Goal: Task Accomplishment & Management: Use online tool/utility

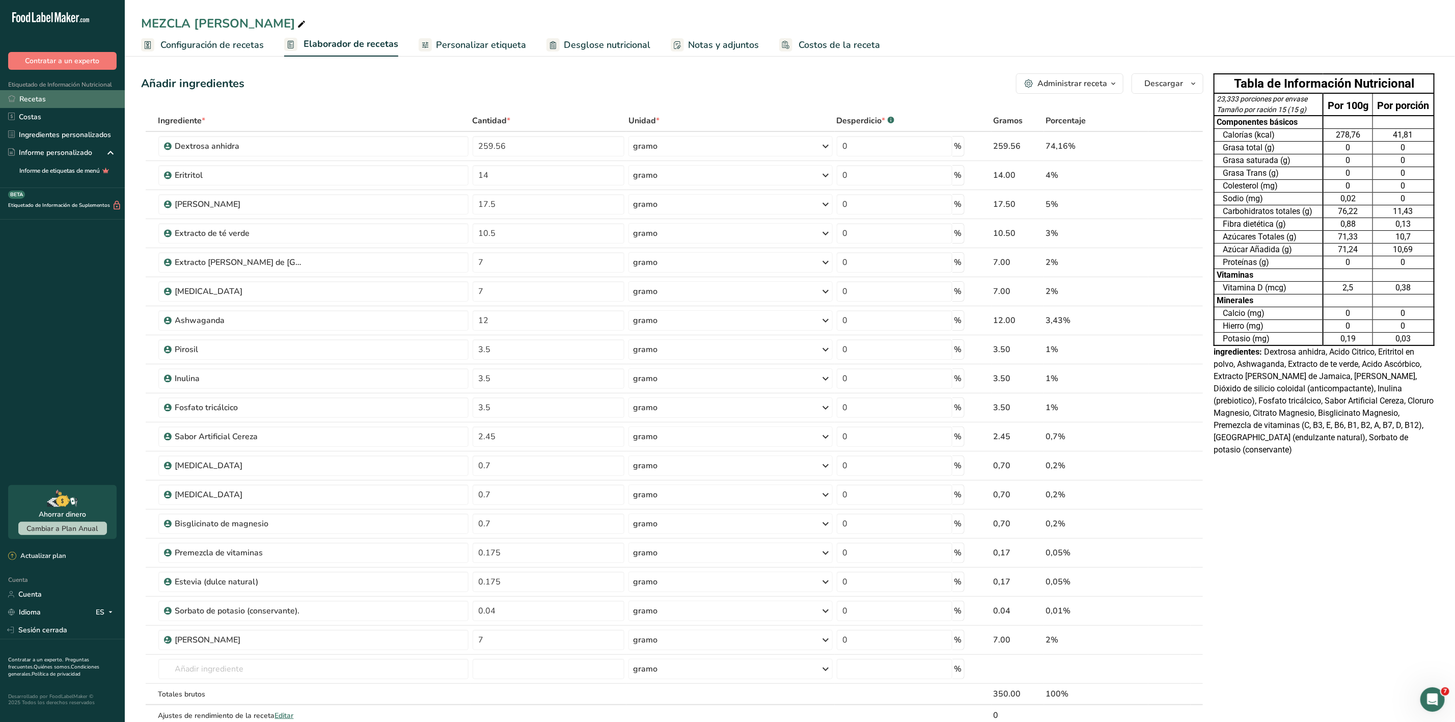
click at [51, 98] on link "Recetas" at bounding box center [62, 99] width 125 height 18
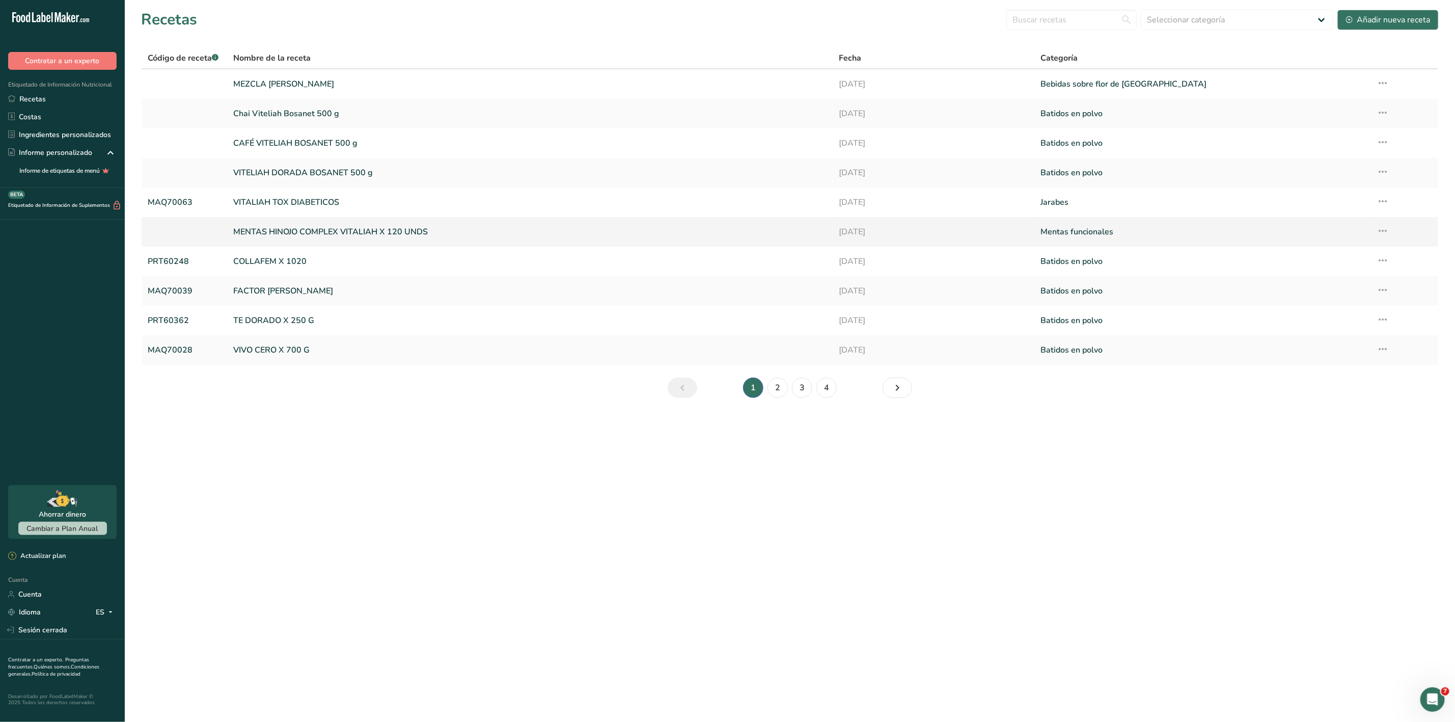
click at [371, 234] on font "MENTAS HINOJO COMPLEX VITALIAH X 120 UNDS" at bounding box center [330, 231] width 195 height 11
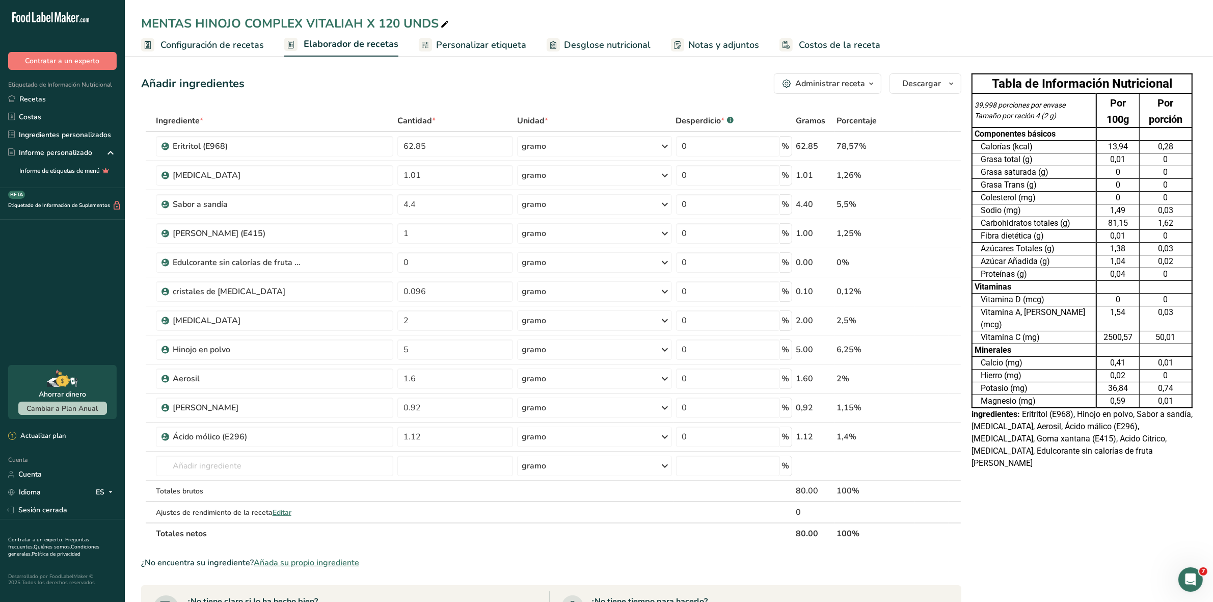
click at [869, 82] on icon "button" at bounding box center [871, 83] width 8 height 13
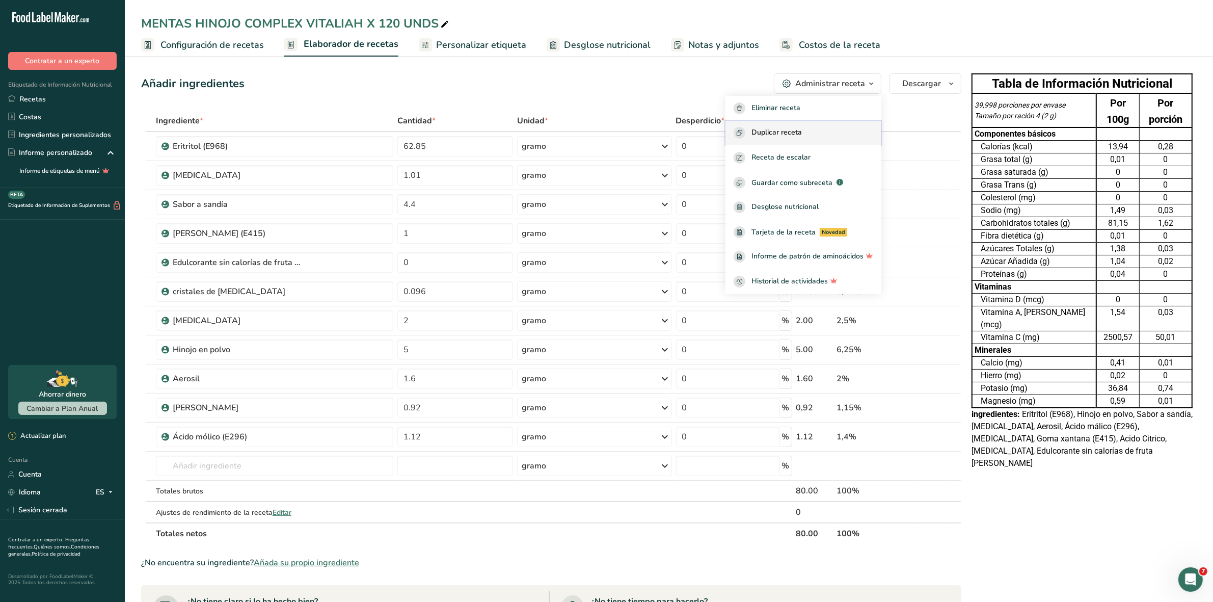
click at [783, 129] on font "Duplicar receta" at bounding box center [776, 132] width 50 height 10
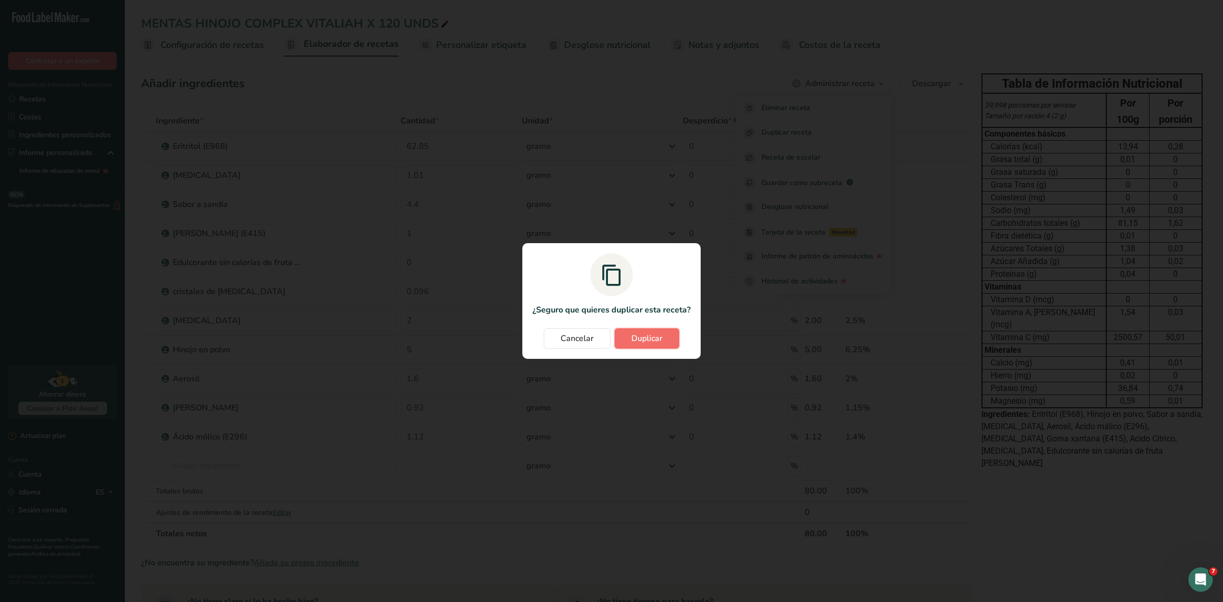
click at [659, 338] on font "Duplicar" at bounding box center [646, 338] width 31 height 11
click at [659, 338] on div "Cancelar Duplicar" at bounding box center [611, 338] width 158 height 20
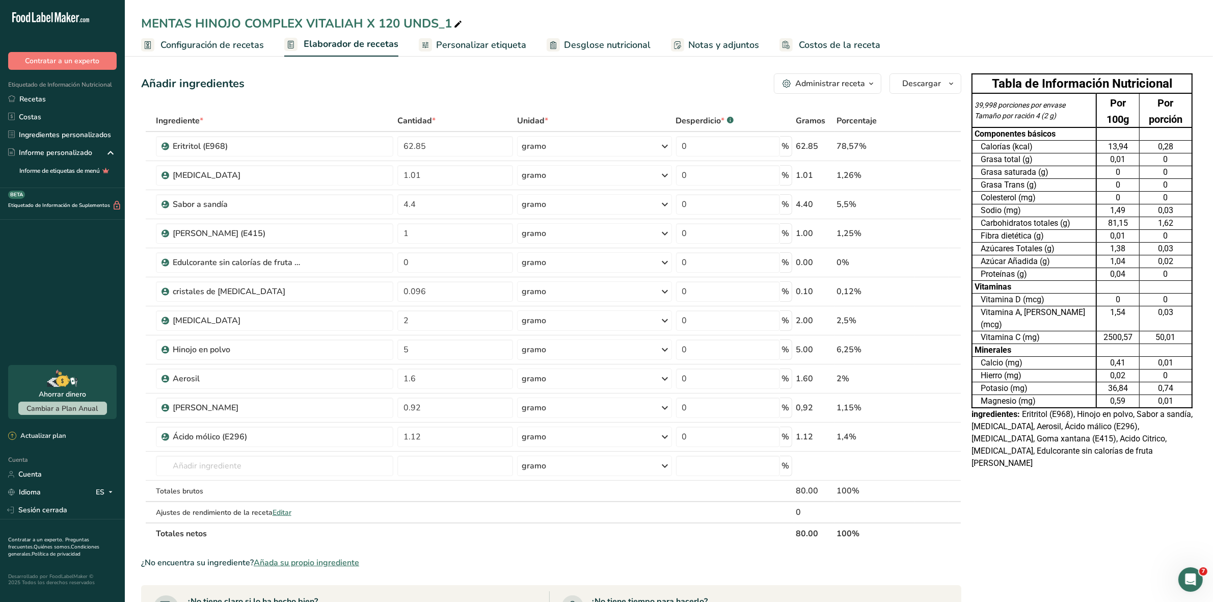
click at [313, 19] on font "MENTAS HINOJO COMPLEX VITALIAH X 120 UNDS_1" at bounding box center [296, 23] width 311 height 16
click at [313, 19] on input "MENTAS HINOJO COMPLEX VITALIAH X 120 UNDS_1" at bounding box center [668, 23] width 1055 height 18
type input "MENTAS [MEDICAL_DATA]"
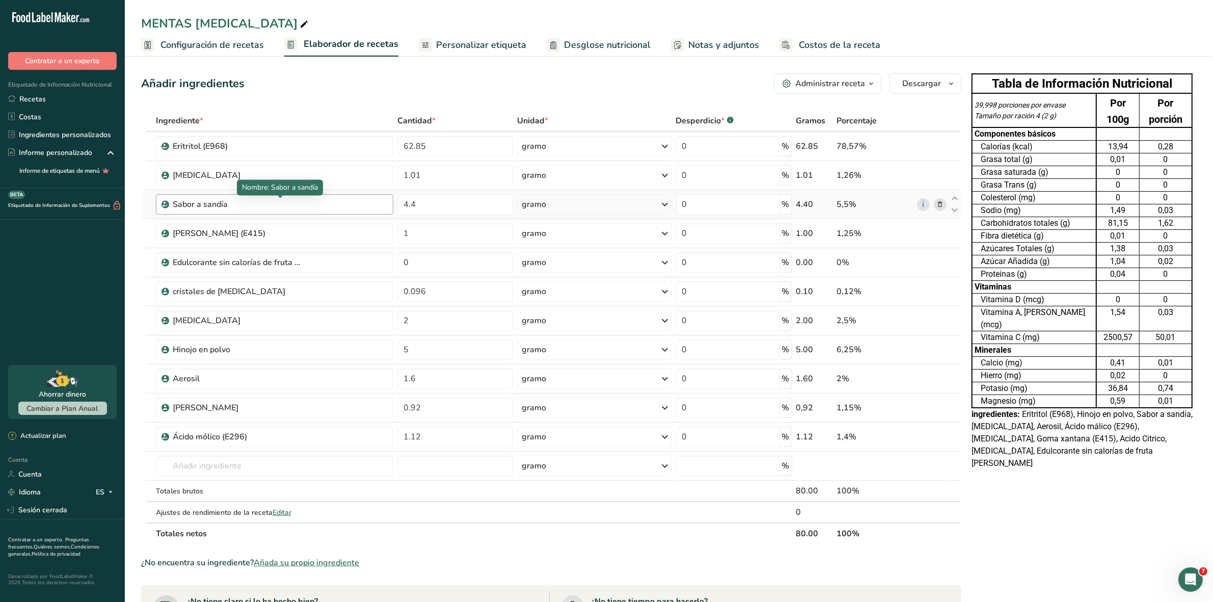
click at [233, 207] on div "Sabor a sandía" at bounding box center [236, 204] width 127 height 12
click at [941, 205] on icon at bounding box center [939, 204] width 7 height 11
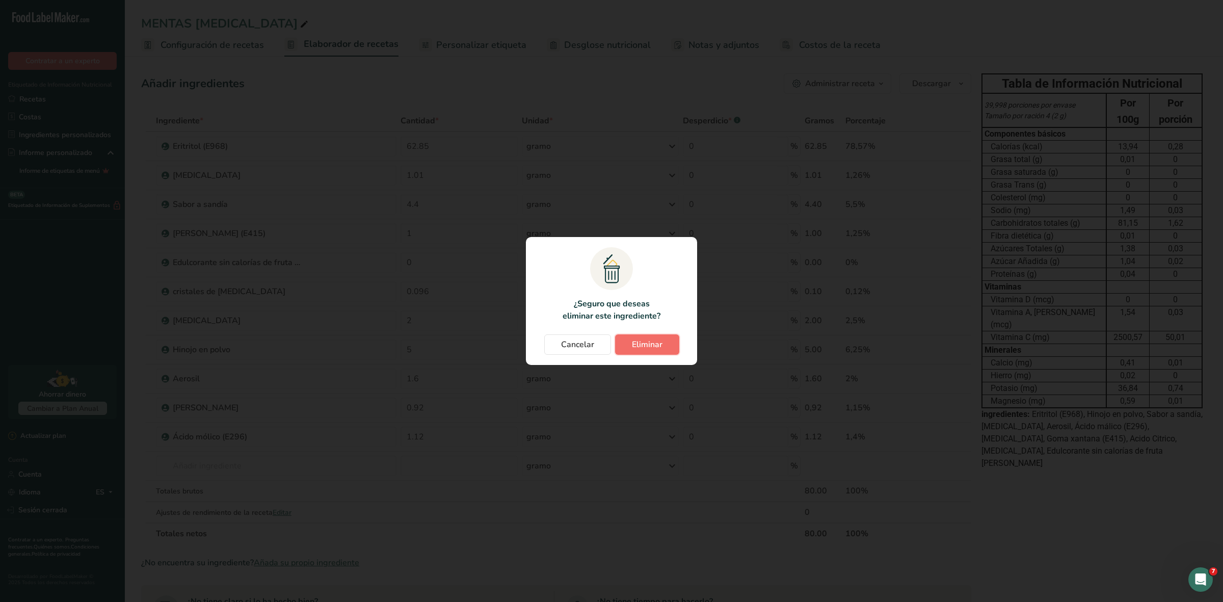
click at [639, 345] on font "Eliminar" at bounding box center [647, 344] width 31 height 11
type input "1"
type input "0"
type input "0.096"
type input "2"
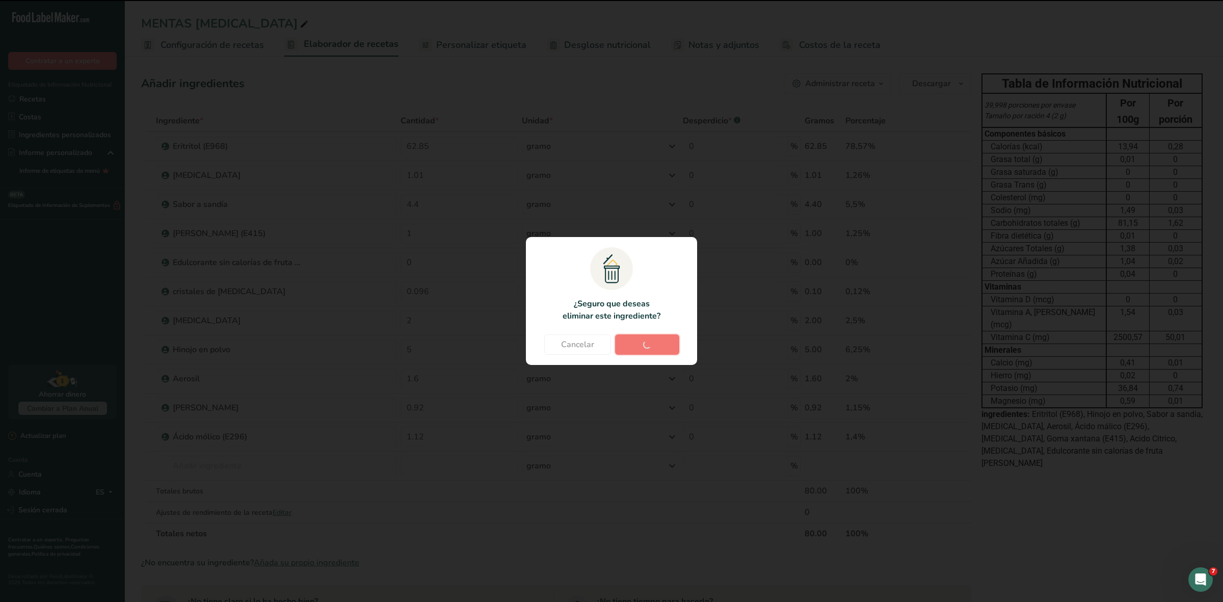
type input "5"
type input "1.6"
type input "0.92"
type input "1.12"
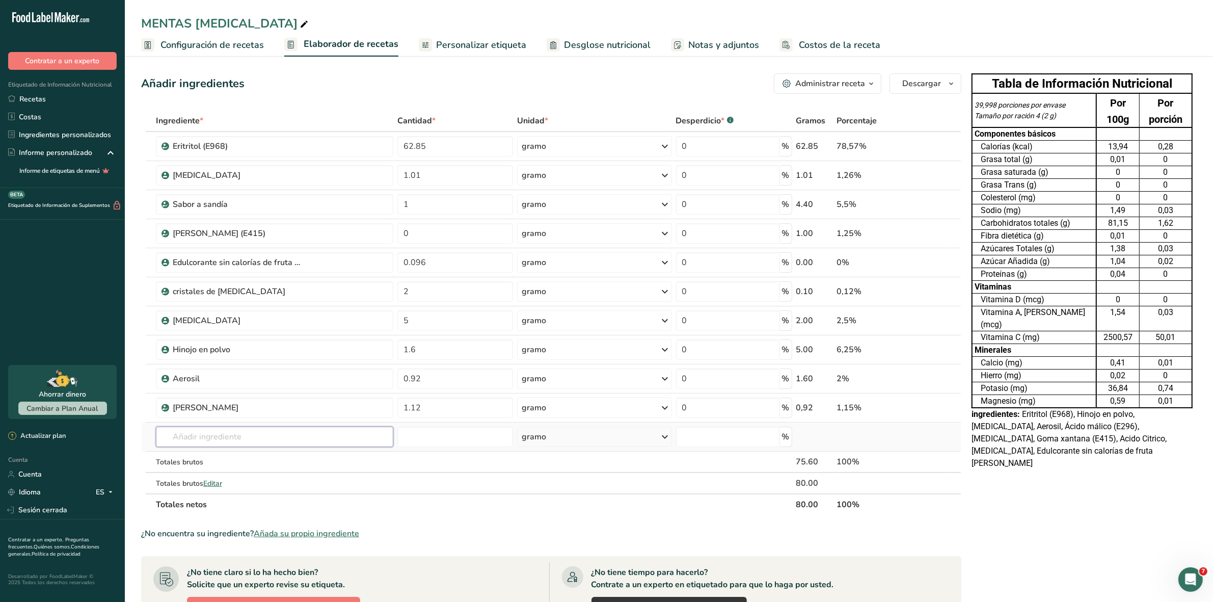
click at [222, 440] on input "text" at bounding box center [275, 436] width 238 height 20
type input "S"
type input "H"
type input "SABOR HIERBA BUENA"
click at [207, 472] on font "Ver todos los resultados" at bounding box center [204, 474] width 80 height 10
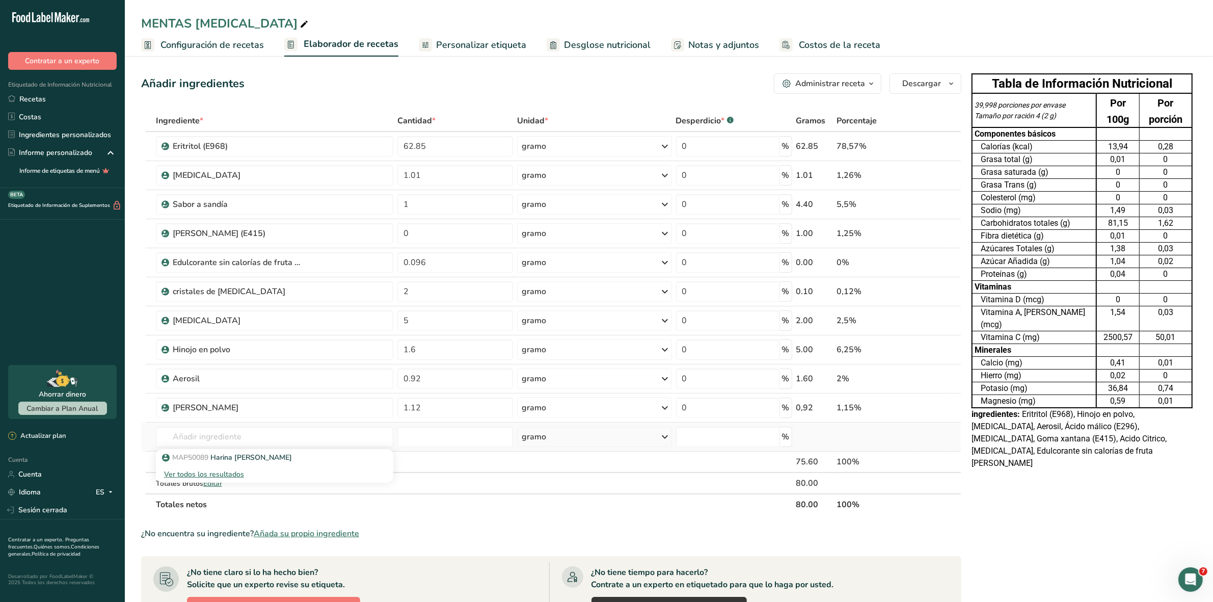
click at [207, 472] on font "Ver todos los resultados" at bounding box center [204, 474] width 80 height 10
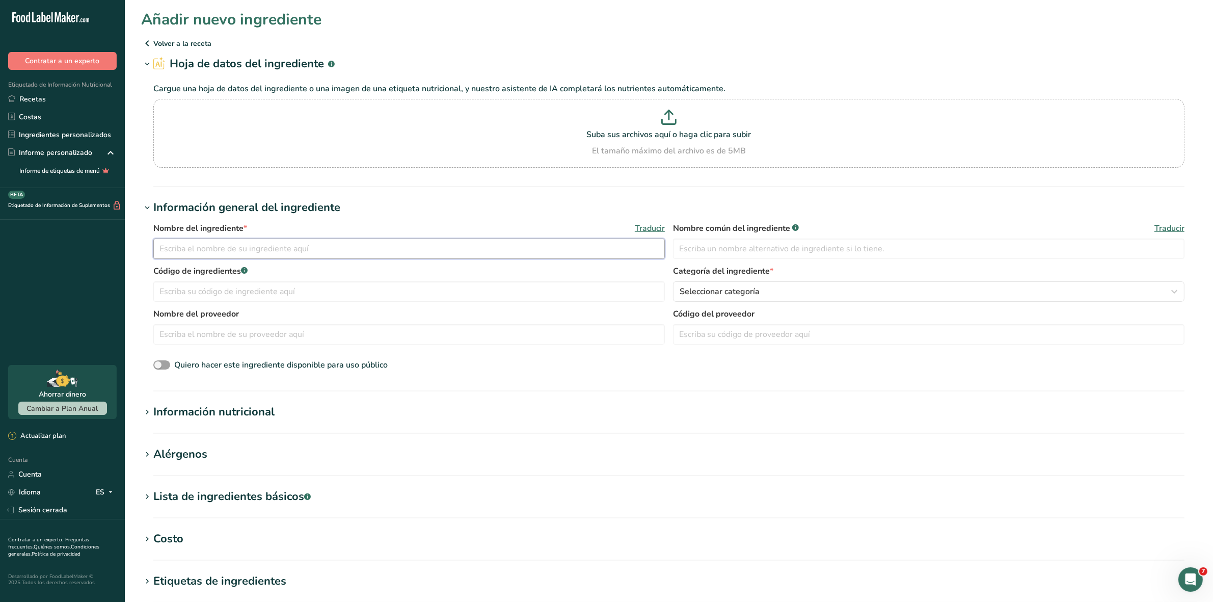
click at [233, 248] on input "text" at bounding box center [408, 248] width 511 height 20
type input "S"
type input "Sabor hierba buena polvo"
click at [697, 250] on input "text" at bounding box center [928, 248] width 511 height 20
type input "Sabor hierba buena polvo"
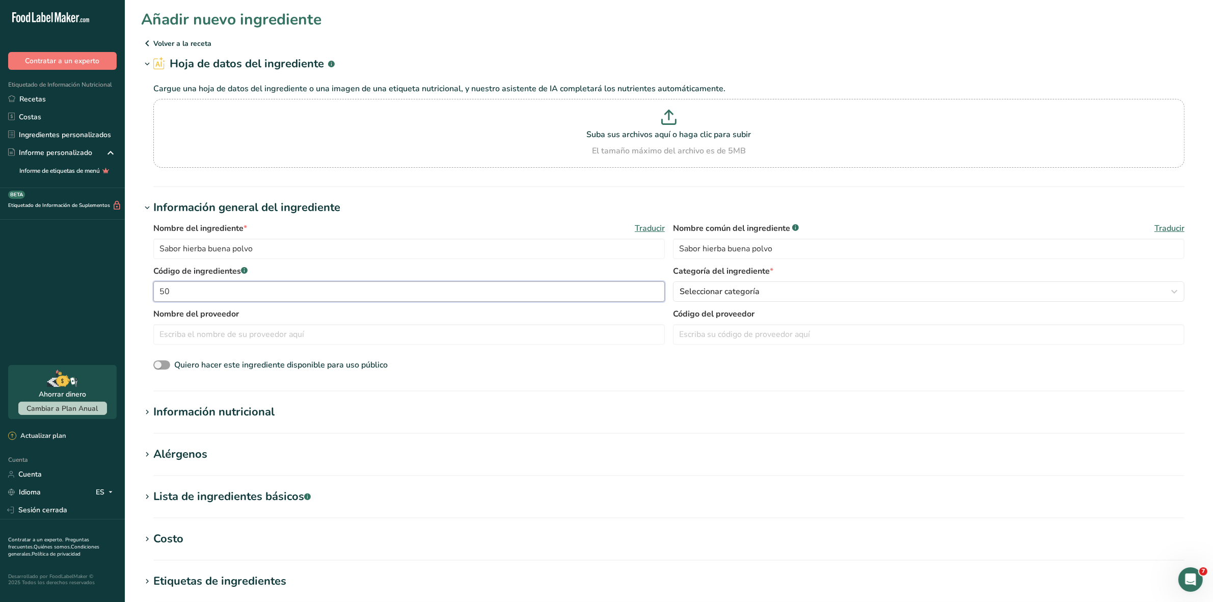
type input "5"
type input "MAP50093"
click at [782, 295] on div "Seleccionar categoría" at bounding box center [926, 291] width 492 height 12
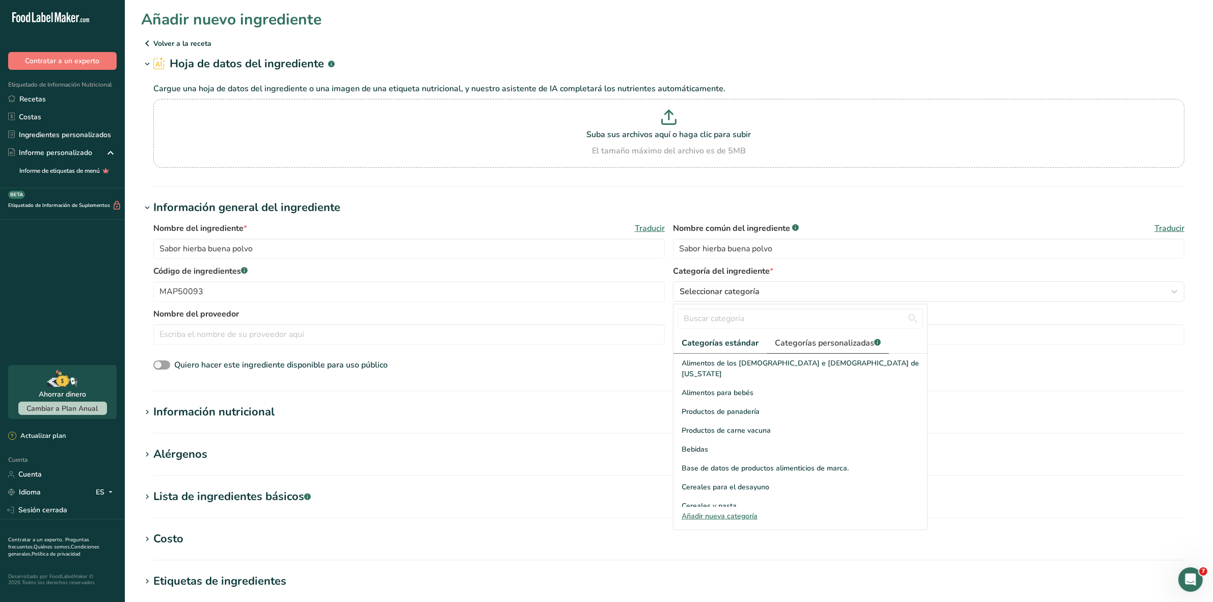
click at [829, 344] on font "Categorías personalizadas" at bounding box center [824, 342] width 99 height 11
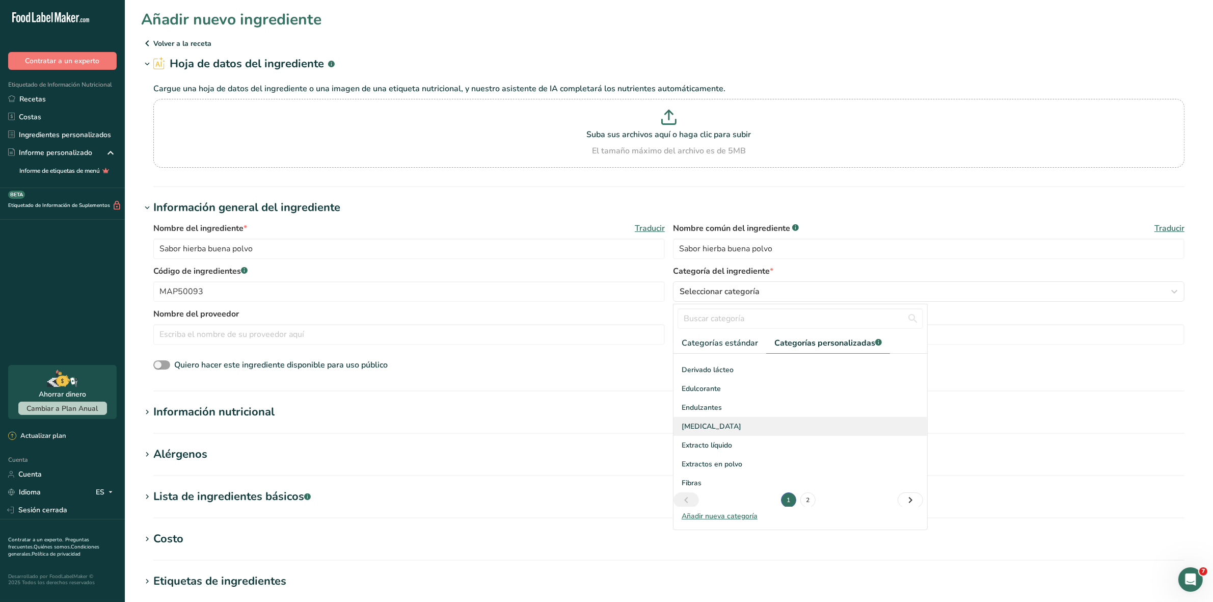
scroll to position [149, 0]
click at [805, 493] on link "2" at bounding box center [807, 495] width 15 height 15
click at [727, 420] on div "Saborizante" at bounding box center [800, 421] width 254 height 19
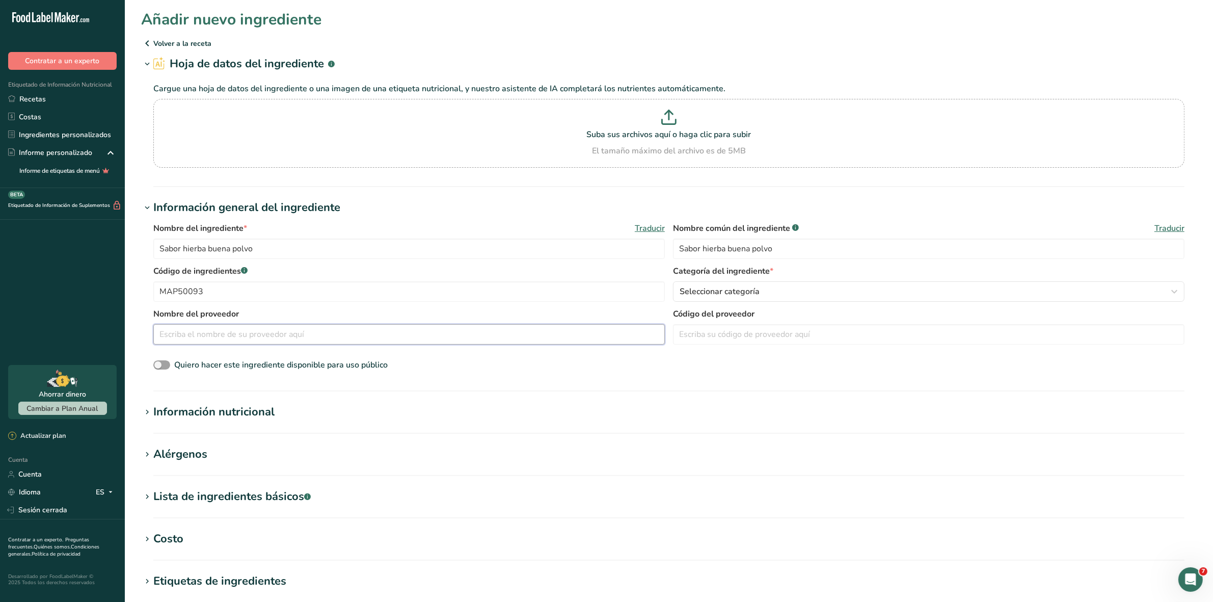
click at [263, 334] on input "text" at bounding box center [408, 334] width 511 height 20
type input "d"
type input "Disaromas"
click at [146, 414] on icon at bounding box center [147, 412] width 9 height 14
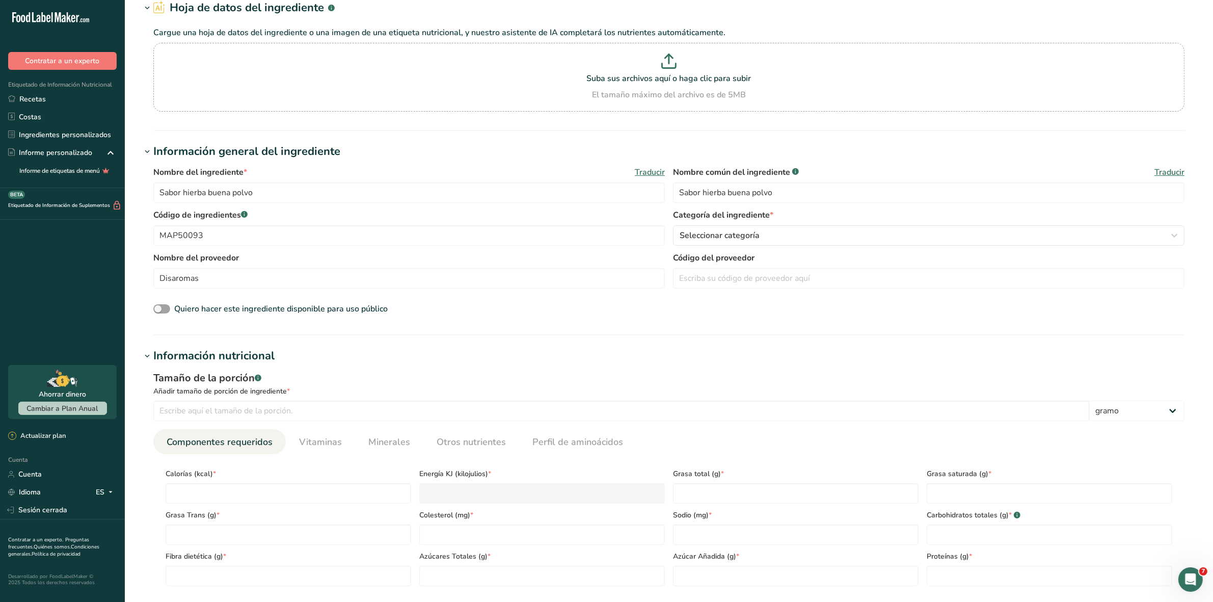
scroll to position [64, 0]
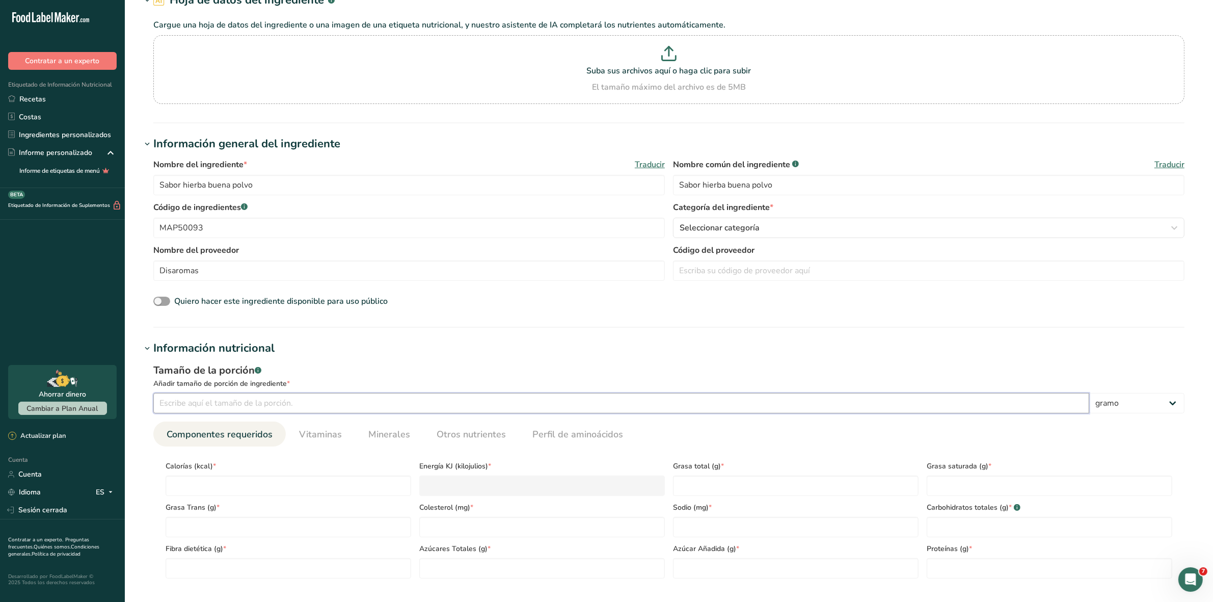
click at [189, 404] on input "number" at bounding box center [621, 403] width 936 height 20
type input "100"
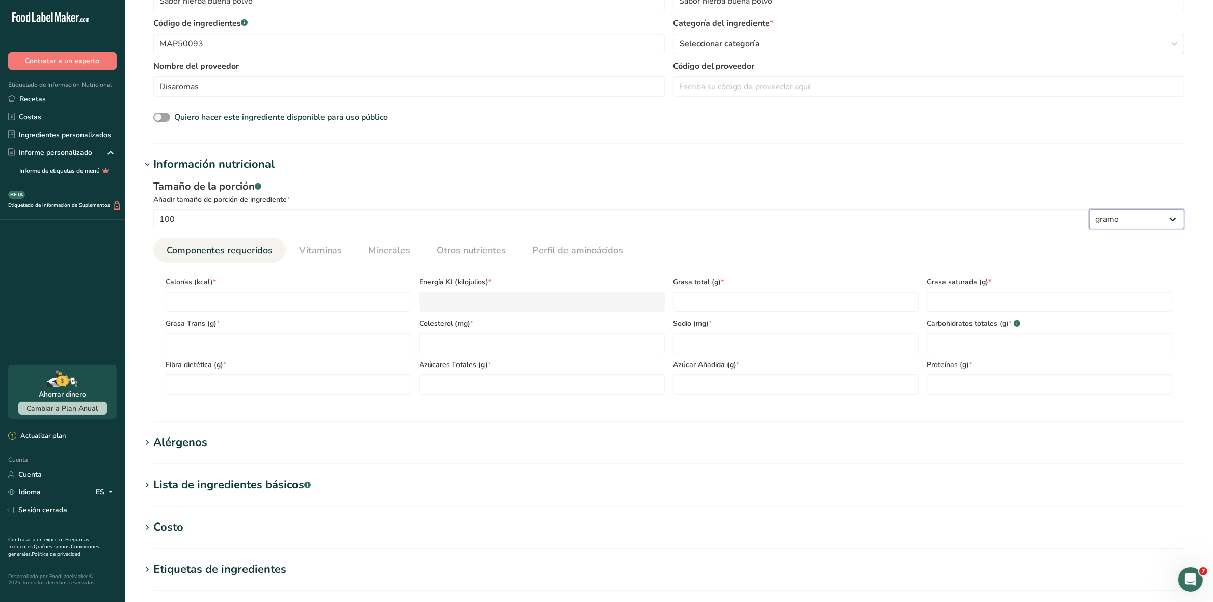
scroll to position [255, 0]
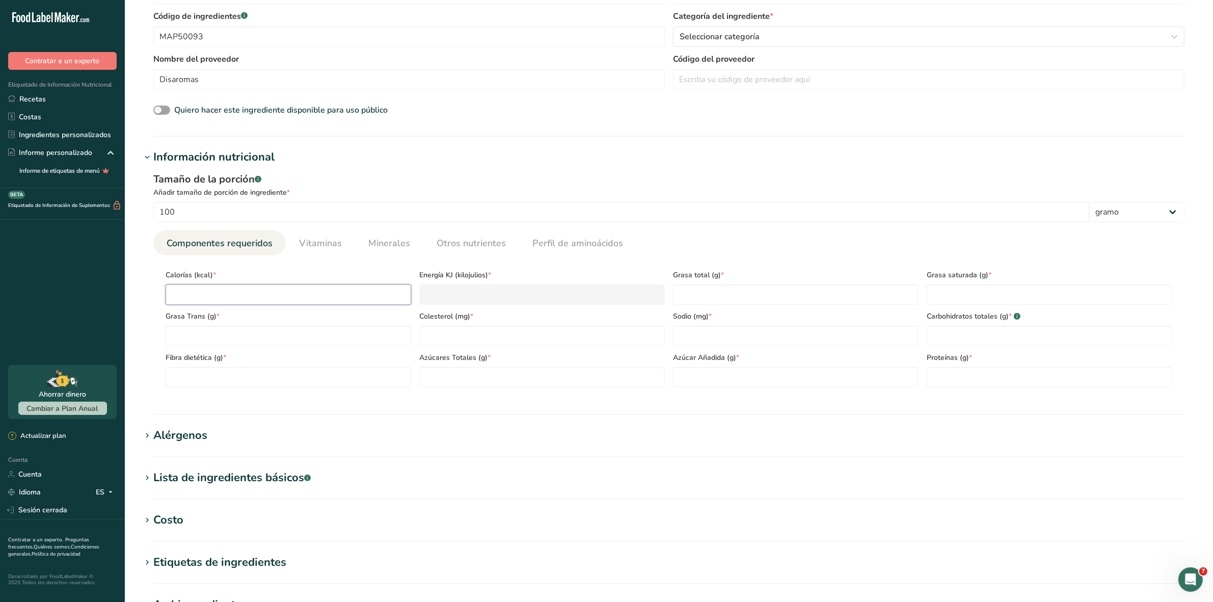
click at [209, 291] on input "number" at bounding box center [289, 294] width 246 height 20
type input "0"
type KJ "0"
type input "0"
type Fat "0"
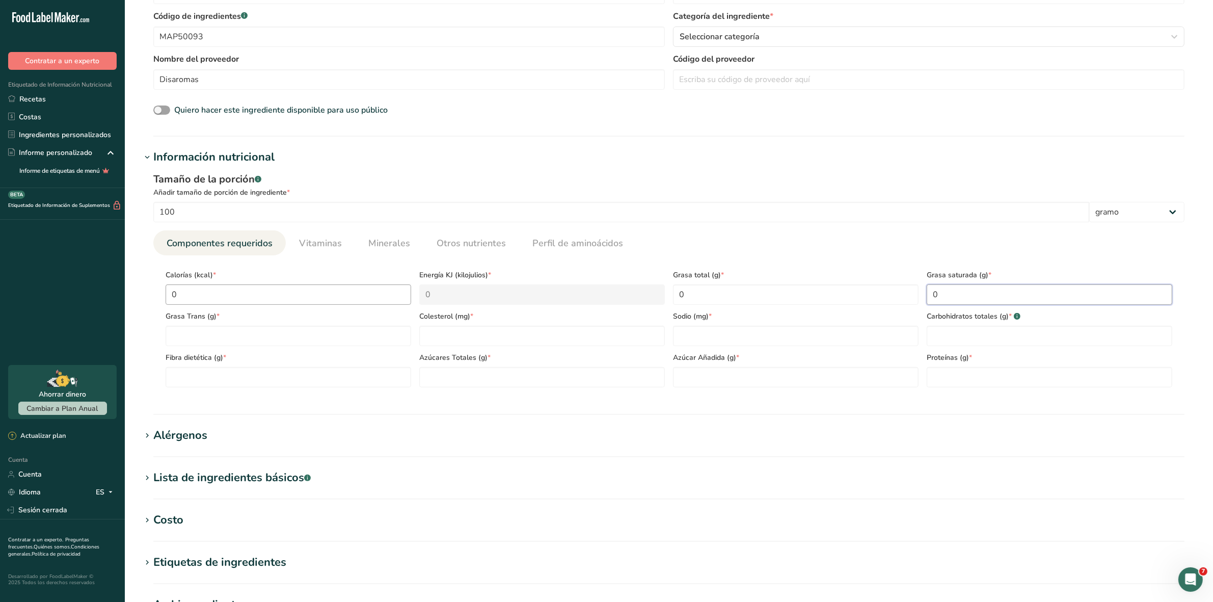
type Fat "0"
type input "0"
type Carbohydrates "0"
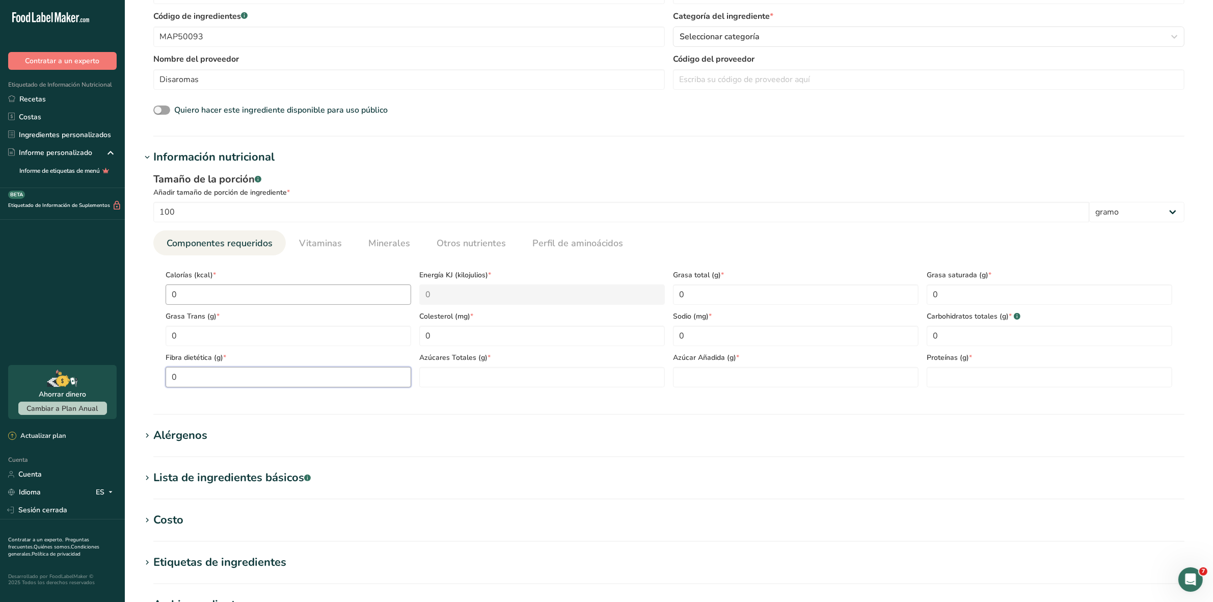
type Fiber "0"
type Sugars "0"
type input "0"
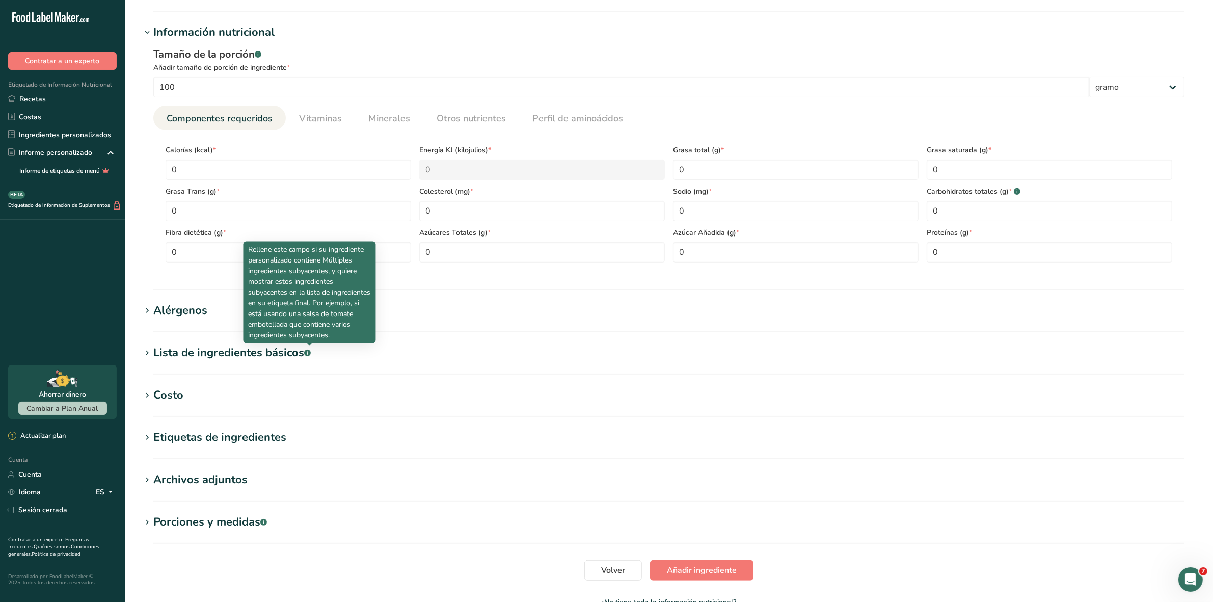
scroll to position [382, 0]
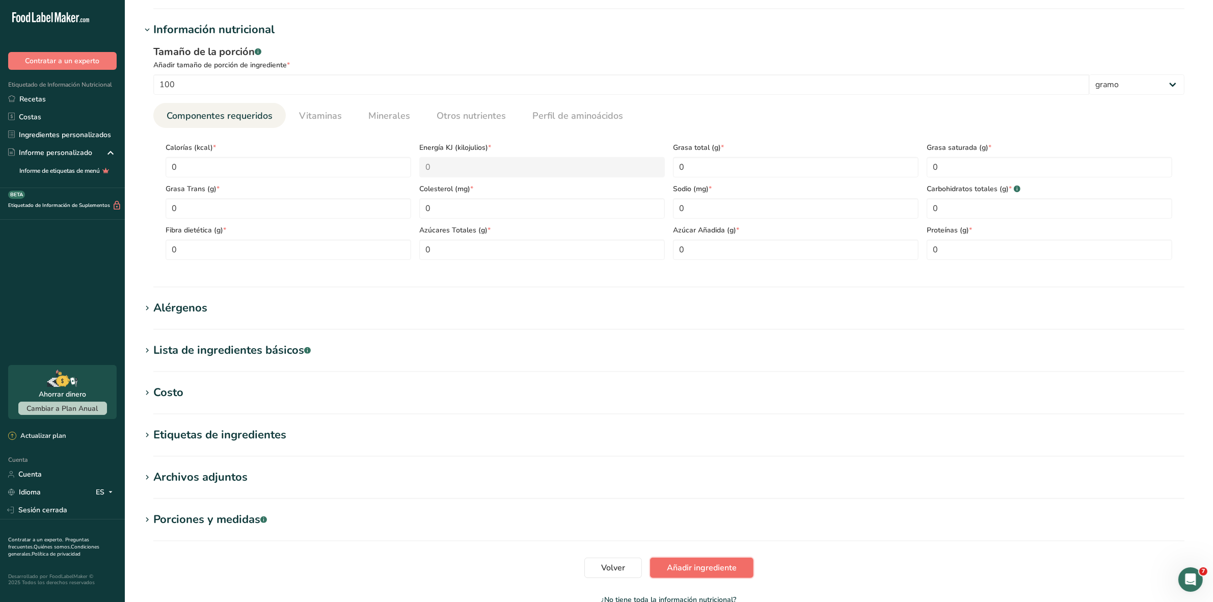
click at [721, 566] on font "Añadir ingrediente" at bounding box center [702, 567] width 70 height 11
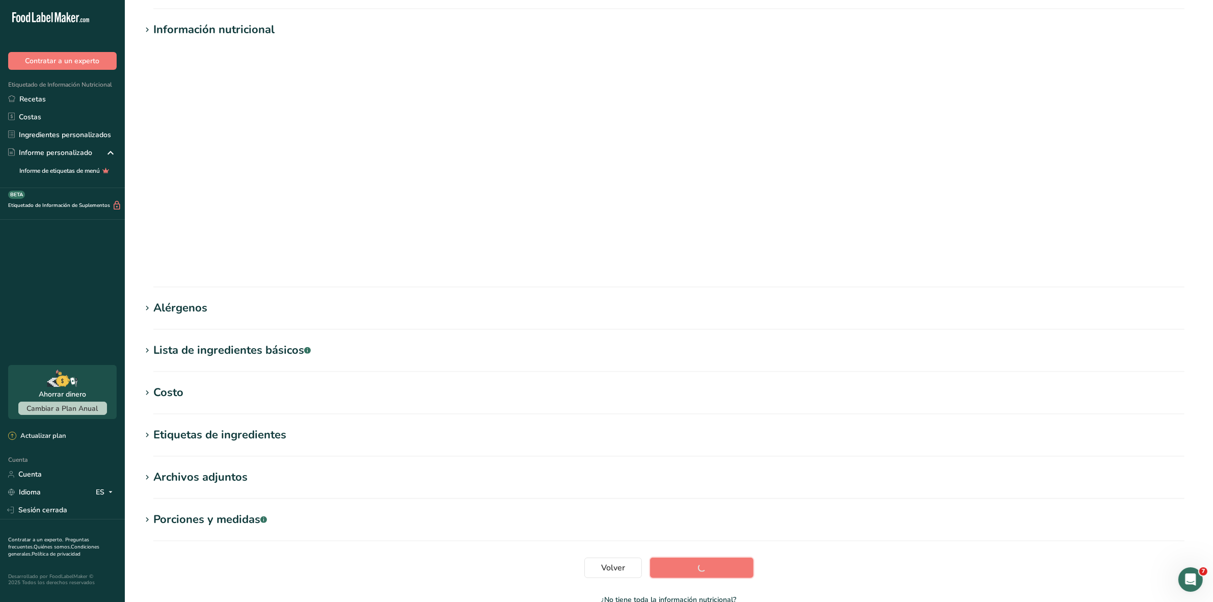
scroll to position [0, 0]
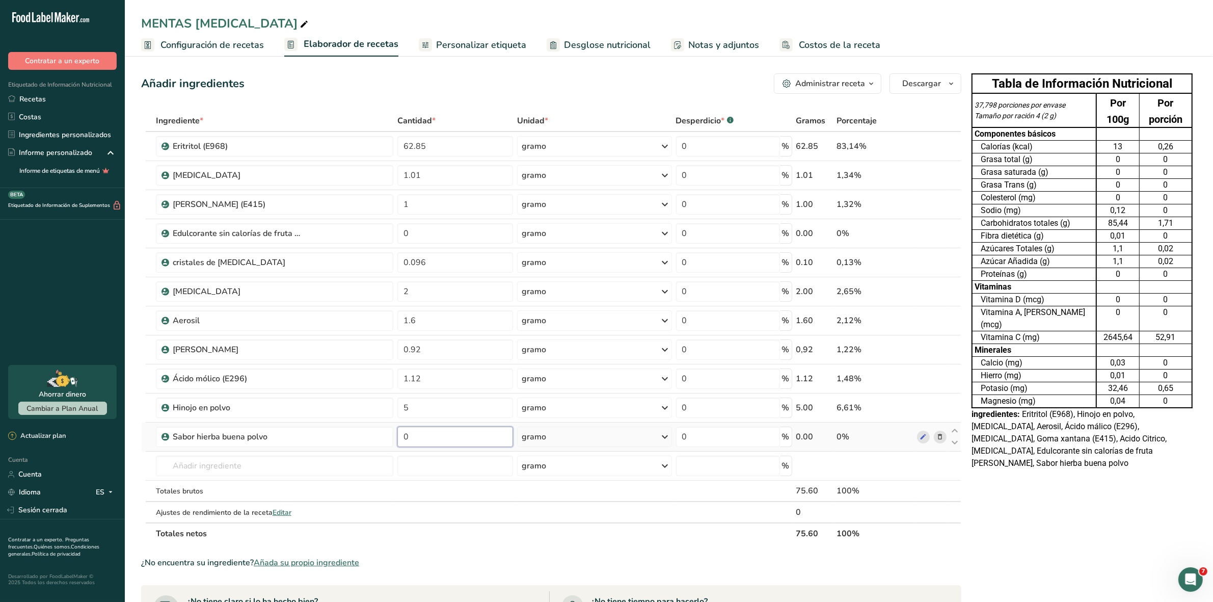
click at [411, 436] on input "0" at bounding box center [454, 436] width 115 height 20
type input "4"
type input "4.4"
click at [943, 293] on span at bounding box center [940, 291] width 12 height 12
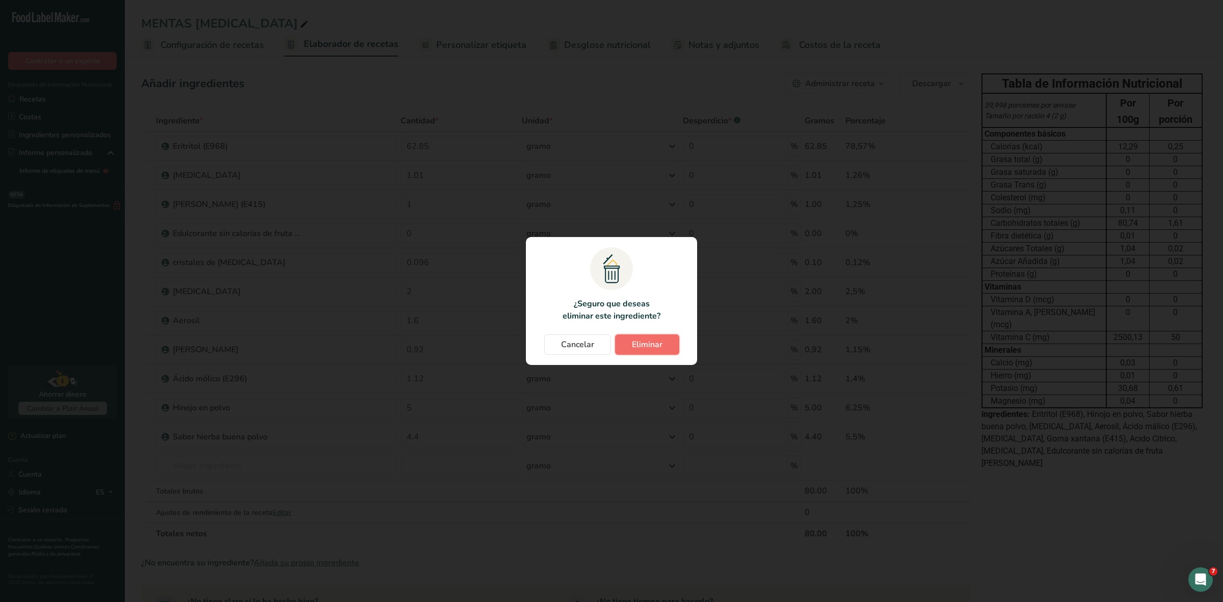
click at [641, 344] on font "Eliminar" at bounding box center [647, 344] width 31 height 11
type input "1.6"
type input "0.92"
type input "1.12"
type input "5"
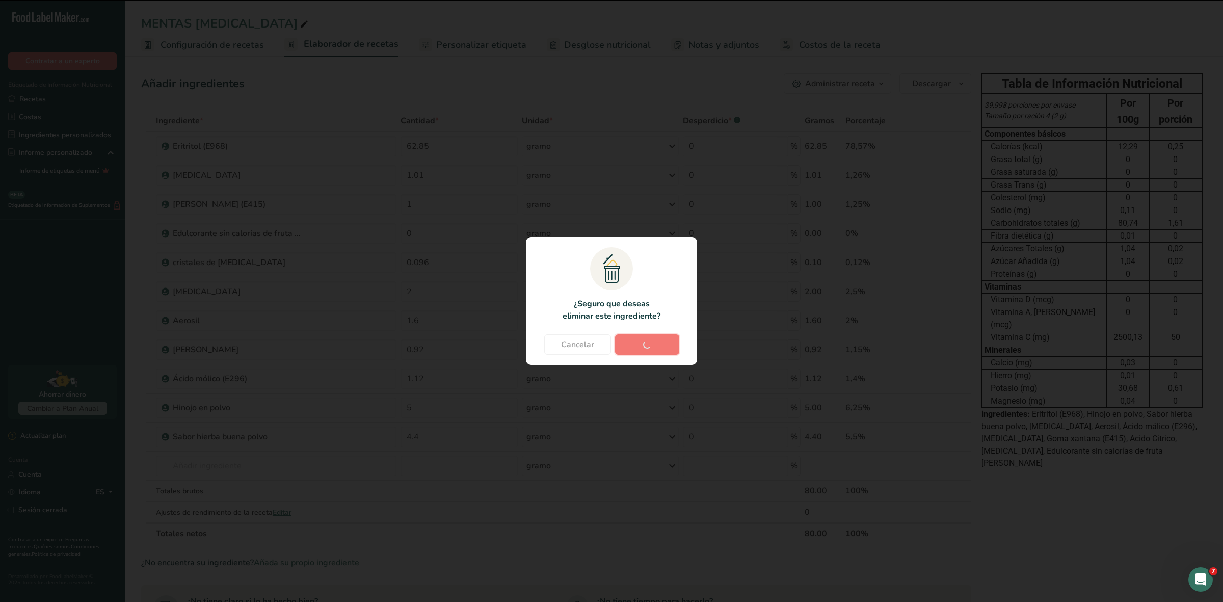
type input "4.4"
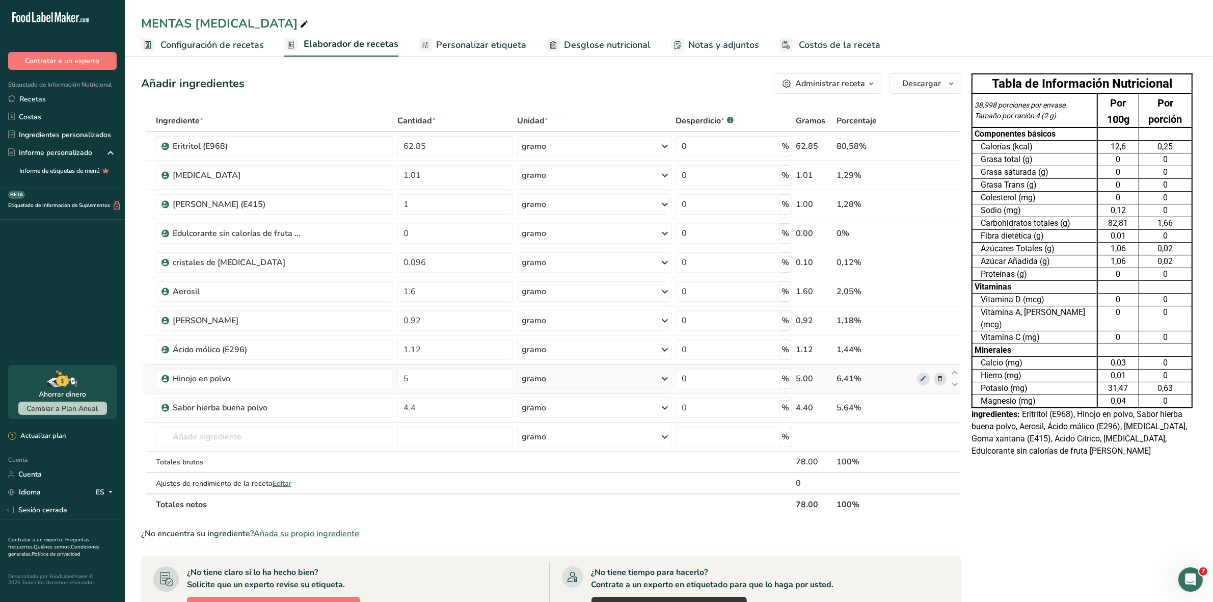
click at [940, 378] on icon at bounding box center [939, 378] width 7 height 11
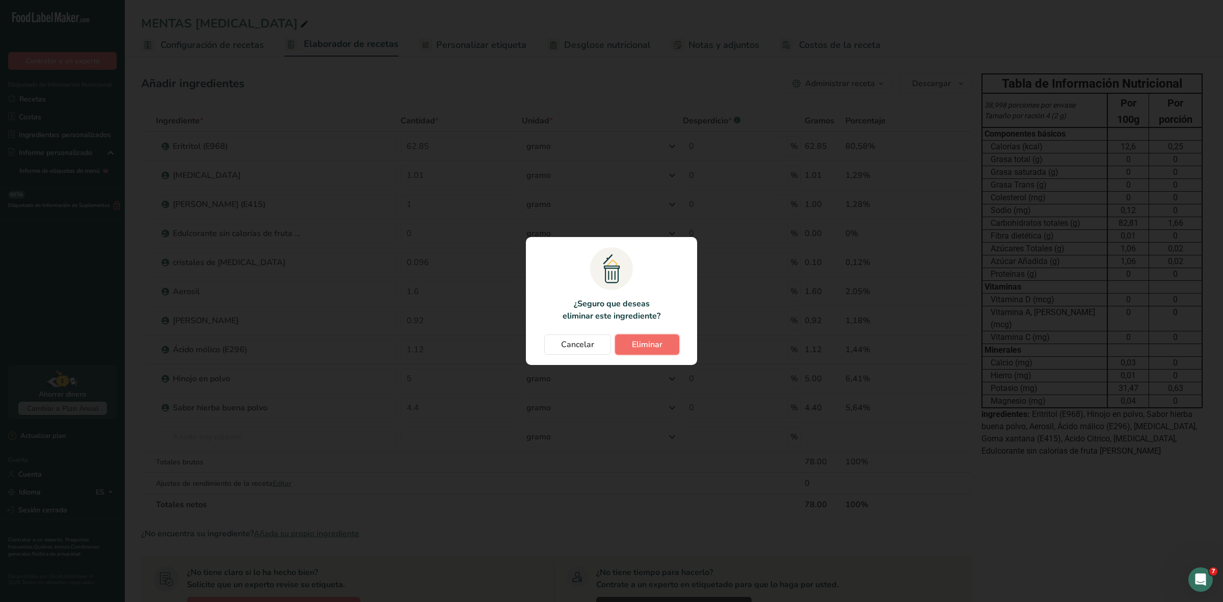
click at [638, 345] on font "Eliminar" at bounding box center [647, 344] width 31 height 11
type input "4.4"
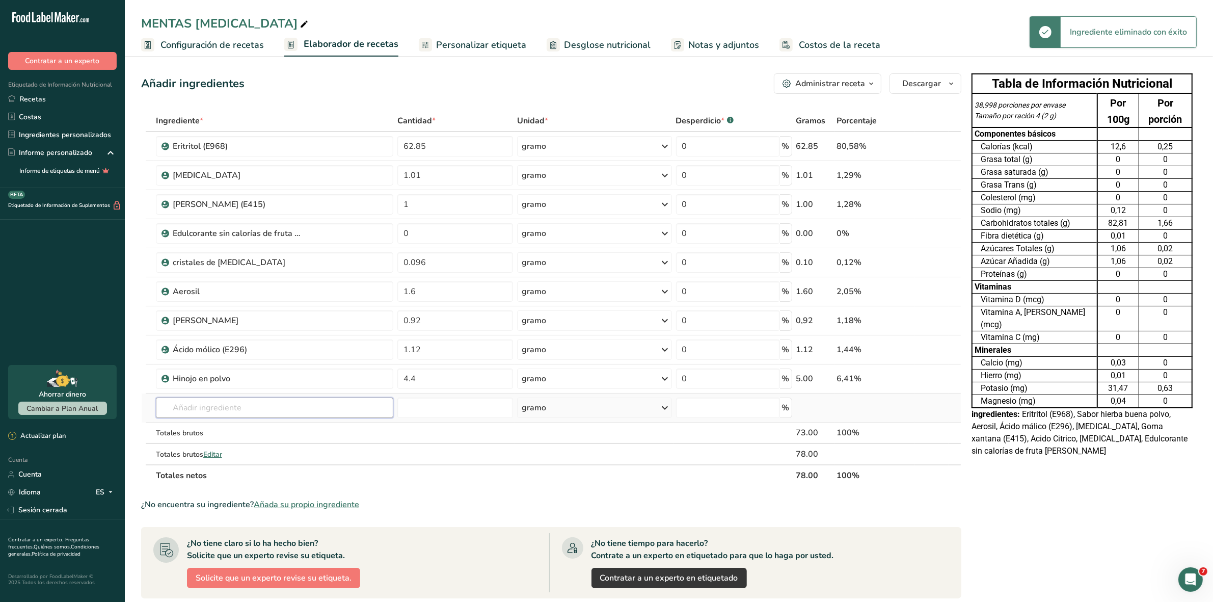
click at [187, 409] on input "text" at bounding box center [275, 407] width 238 height 20
type input "m"
type input "azul de metileno"
click at [232, 442] on font "Ver todos los resultados" at bounding box center [204, 445] width 80 height 10
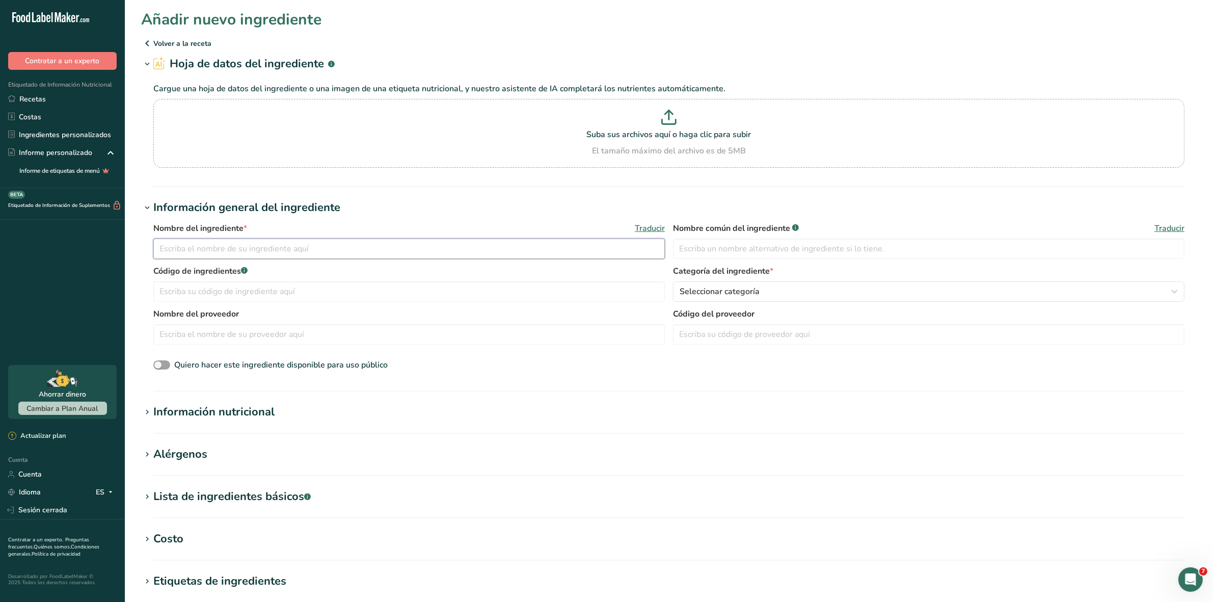
click at [200, 250] on input "text" at bounding box center [408, 248] width 511 height 20
type input "a"
type input "[MEDICAL_DATA]"
click at [721, 253] on input "text" at bounding box center [928, 248] width 511 height 20
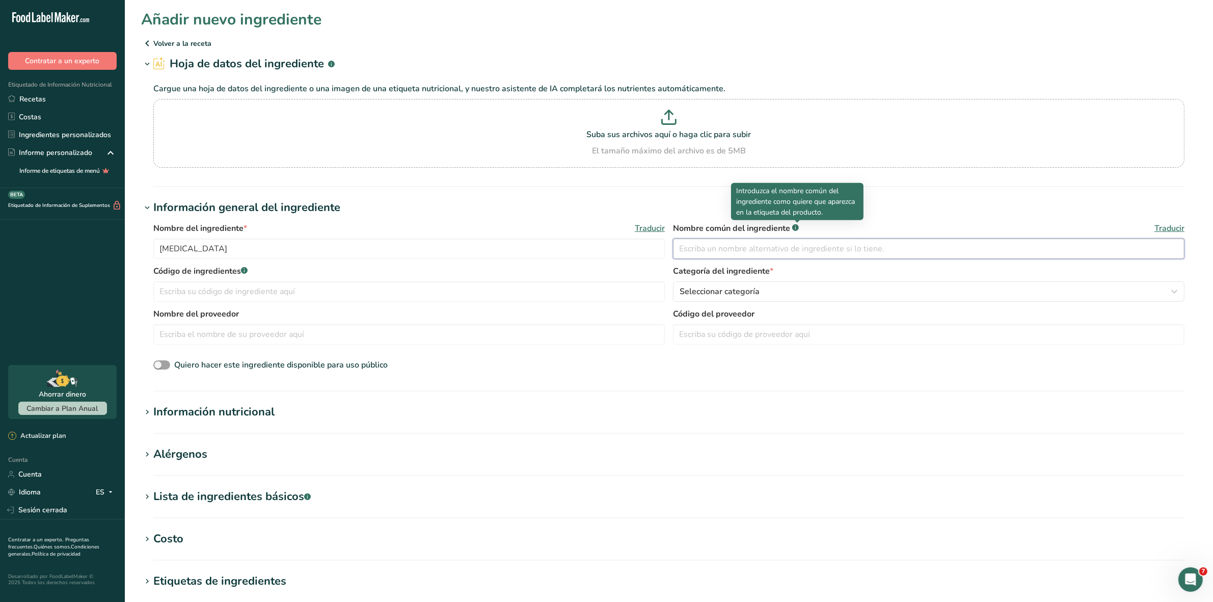
click at [721, 253] on input "text" at bounding box center [928, 248] width 511 height 20
type input "a"
click at [744, 252] on input "Azul de metilena" at bounding box center [928, 248] width 511 height 20
click at [744, 251] on input "Azul de metilena" at bounding box center [928, 248] width 511 height 20
type input "[MEDICAL_DATA]"
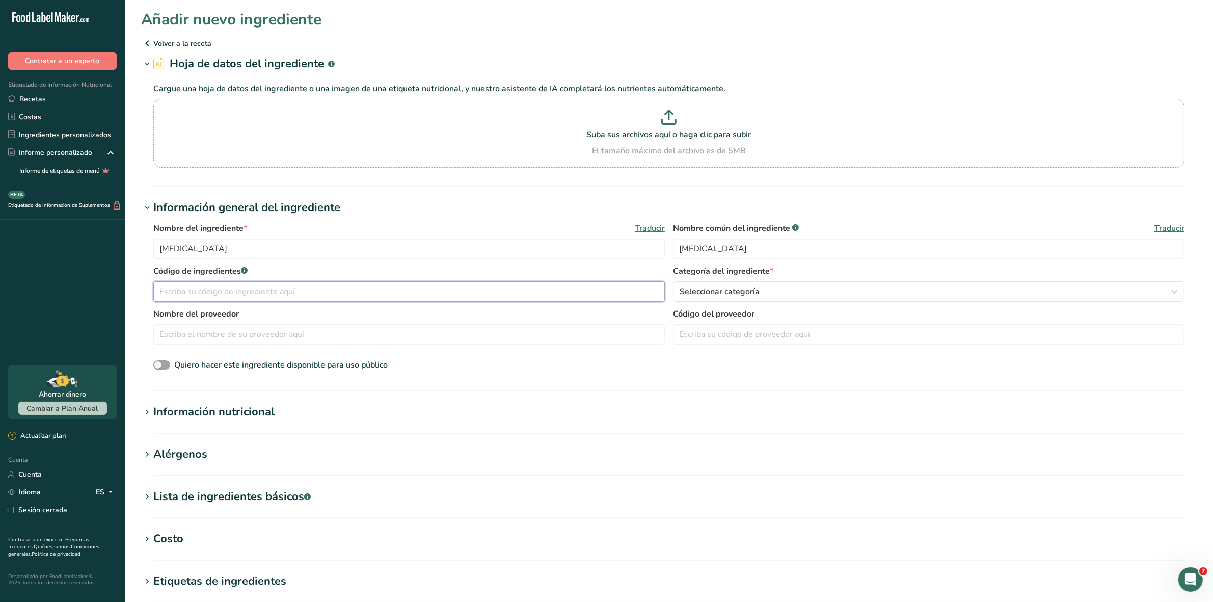
click at [228, 291] on input "text" at bounding box center [408, 291] width 511 height 20
click at [740, 291] on font "Seleccionar categoría" at bounding box center [720, 291] width 80 height 11
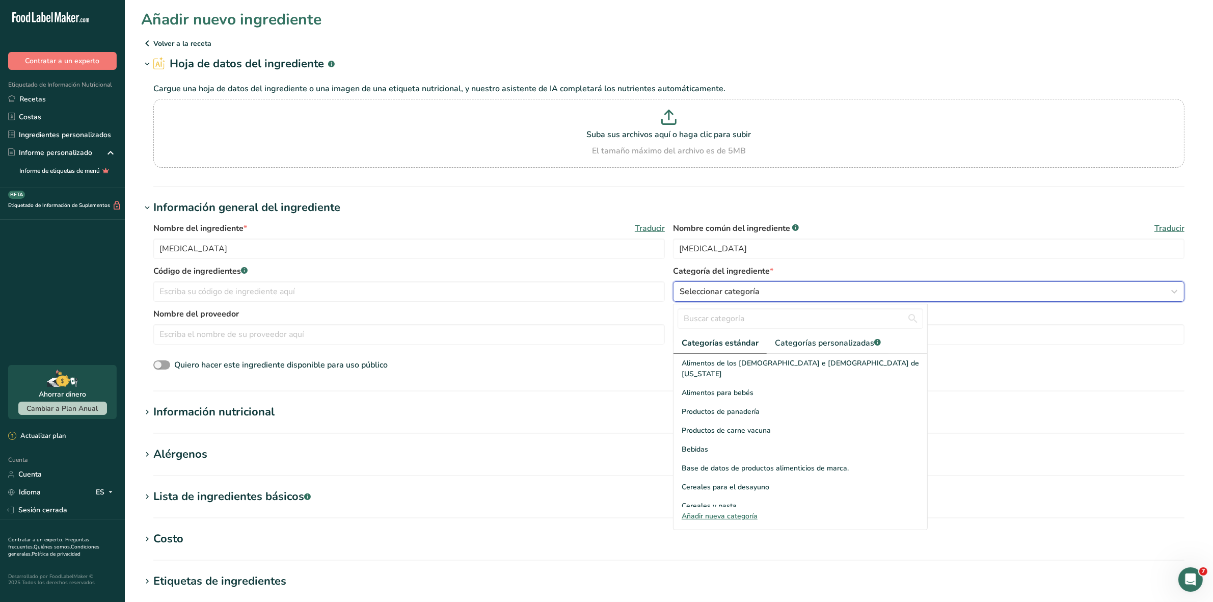
click at [740, 291] on font "Seleccionar categoría" at bounding box center [720, 291] width 80 height 11
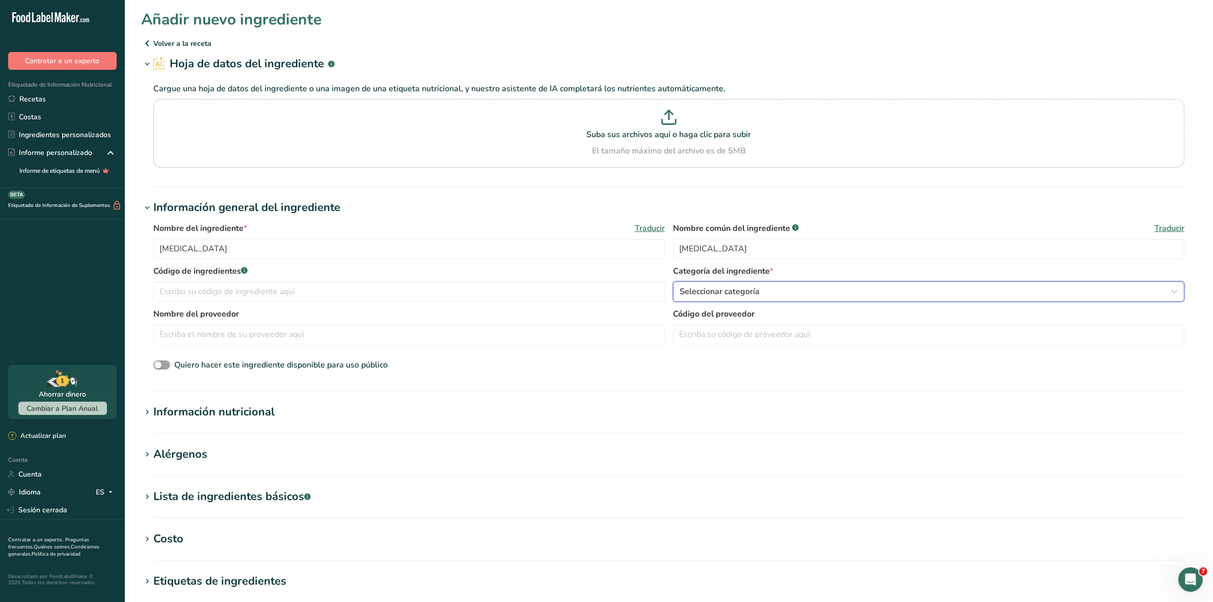
click at [791, 293] on div "Seleccionar categoría" at bounding box center [926, 291] width 492 height 12
click at [795, 295] on div "Seleccionar categoría" at bounding box center [926, 291] width 492 height 12
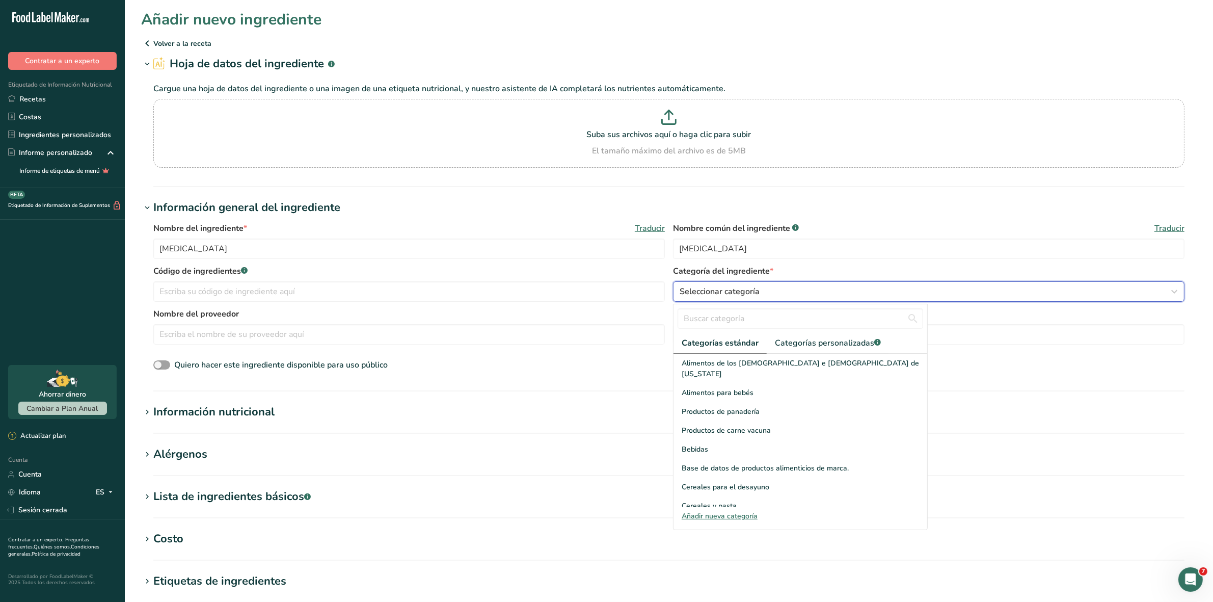
click at [795, 295] on div "Seleccionar categoría" at bounding box center [926, 291] width 492 height 12
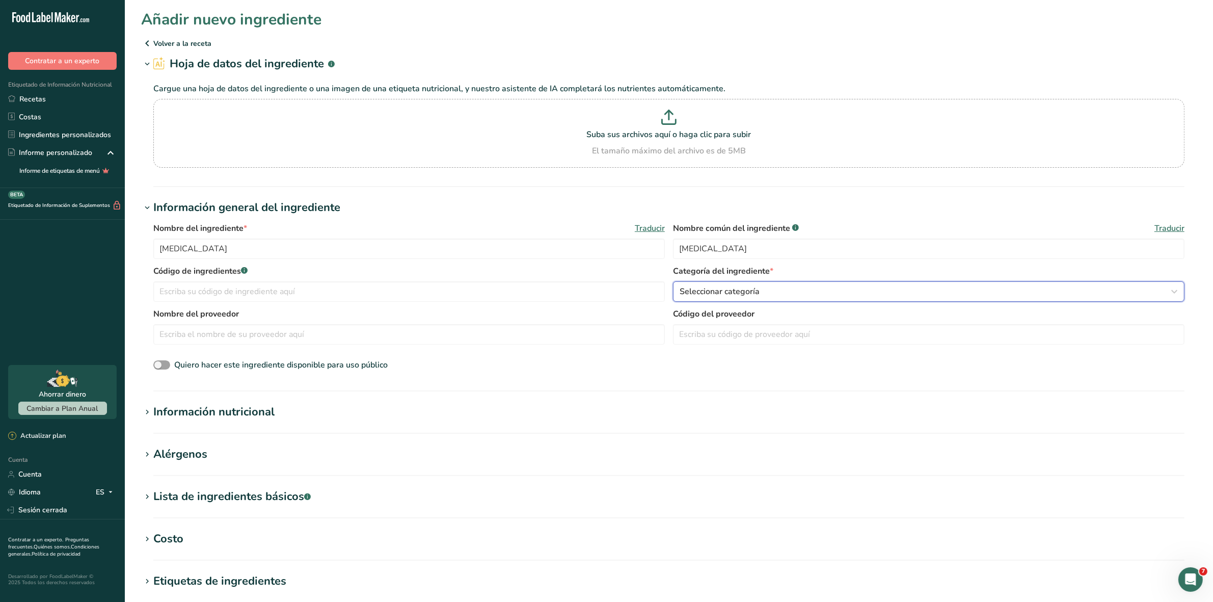
click at [797, 293] on div "Seleccionar categoría" at bounding box center [926, 291] width 492 height 12
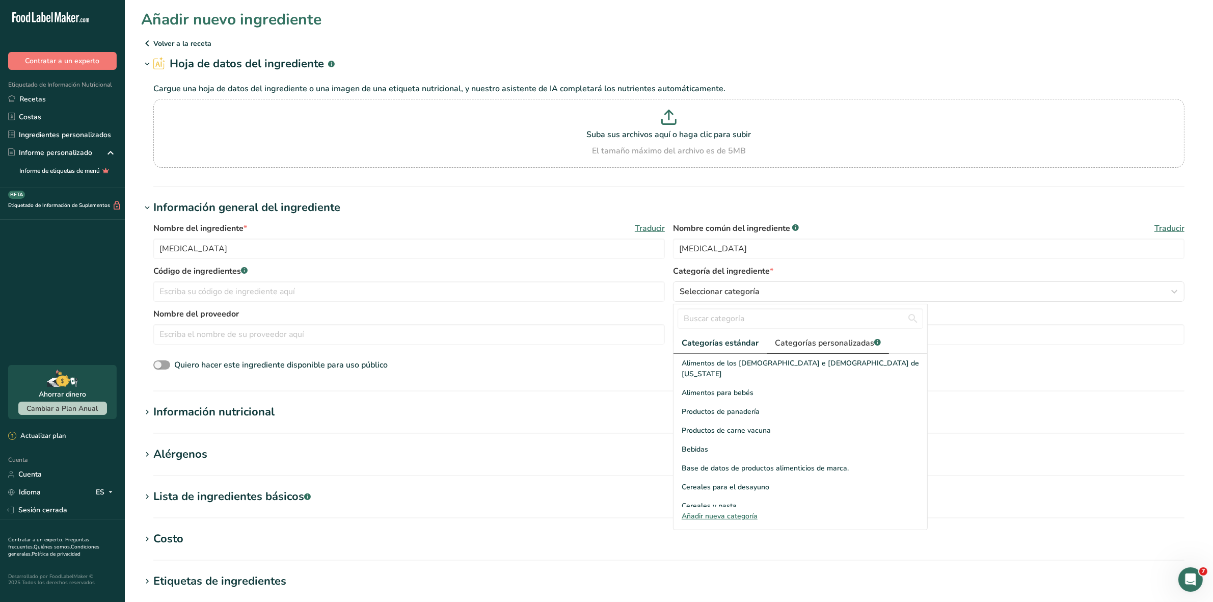
click at [861, 340] on font "Categorías personalizadas" at bounding box center [824, 342] width 99 height 11
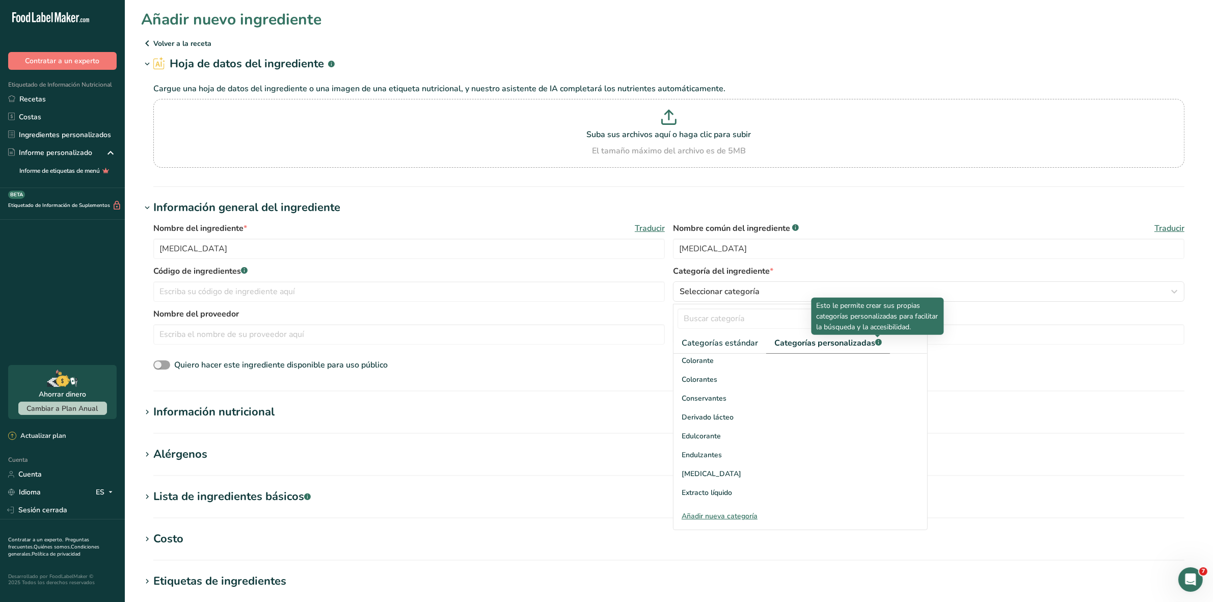
scroll to position [127, 0]
click at [737, 475] on div "Extractos en polvo" at bounding box center [800, 480] width 254 height 19
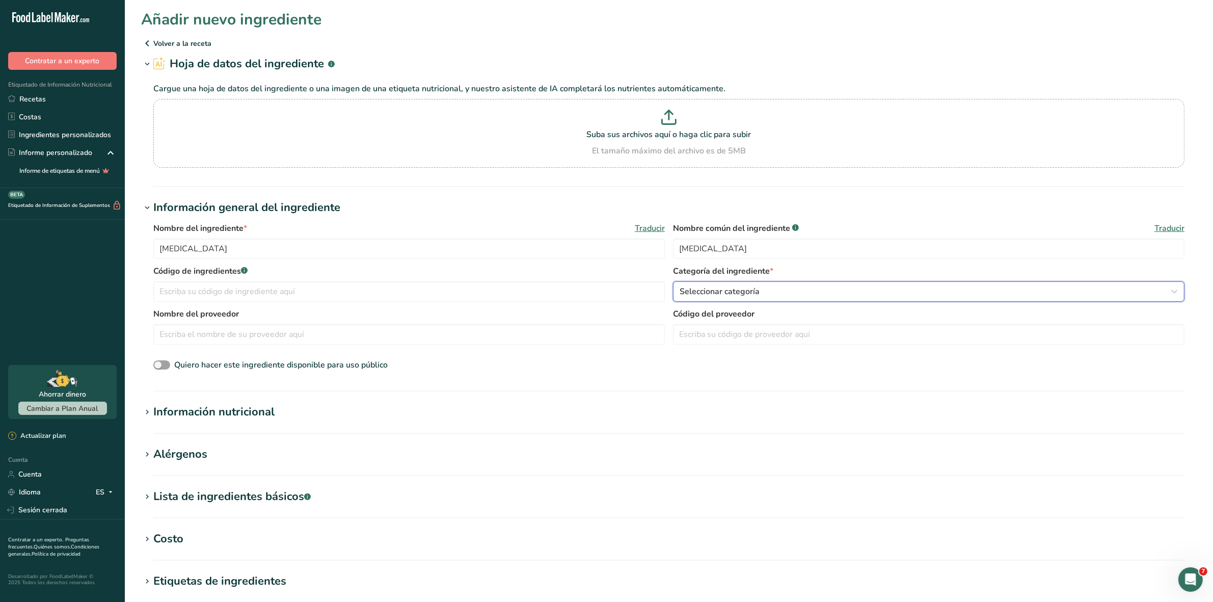
click at [800, 288] on div "Seleccionar categoría" at bounding box center [926, 291] width 492 height 12
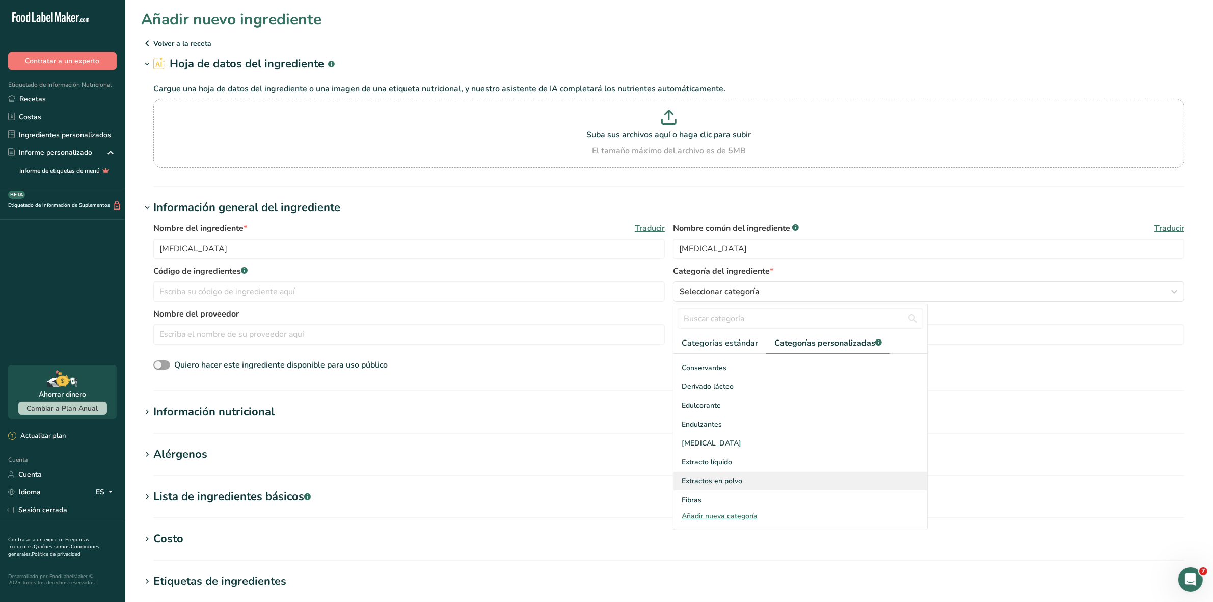
click at [697, 477] on font "Extractos en polvo" at bounding box center [712, 481] width 61 height 10
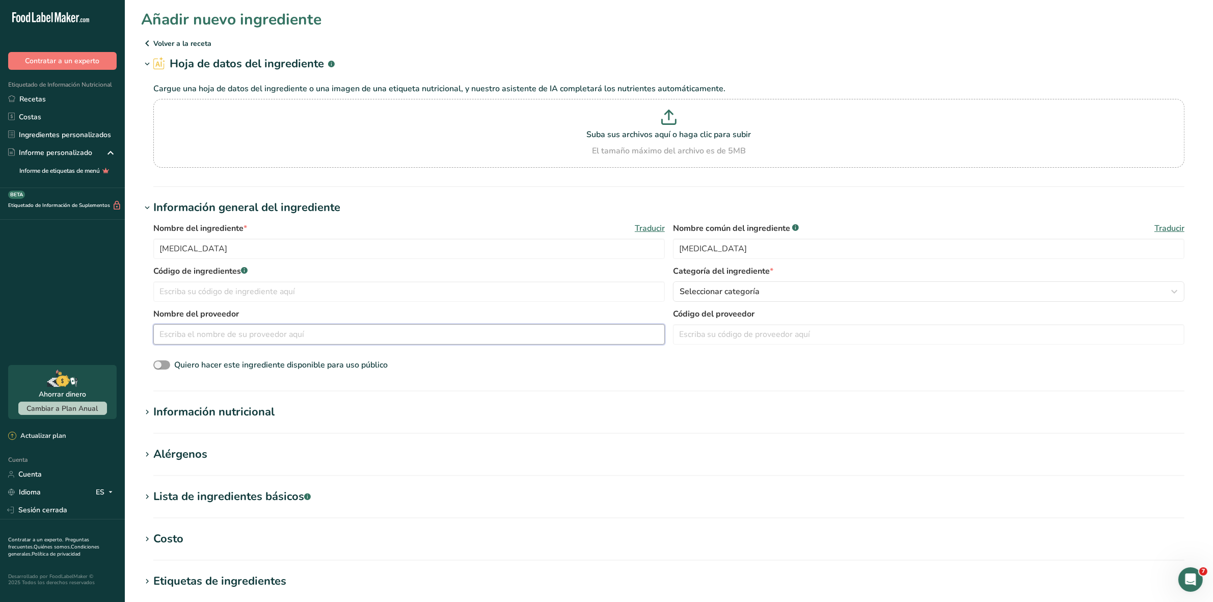
click at [263, 332] on input "text" at bounding box center [408, 334] width 511 height 20
type input "china"
click at [148, 409] on icon at bounding box center [147, 412] width 9 height 14
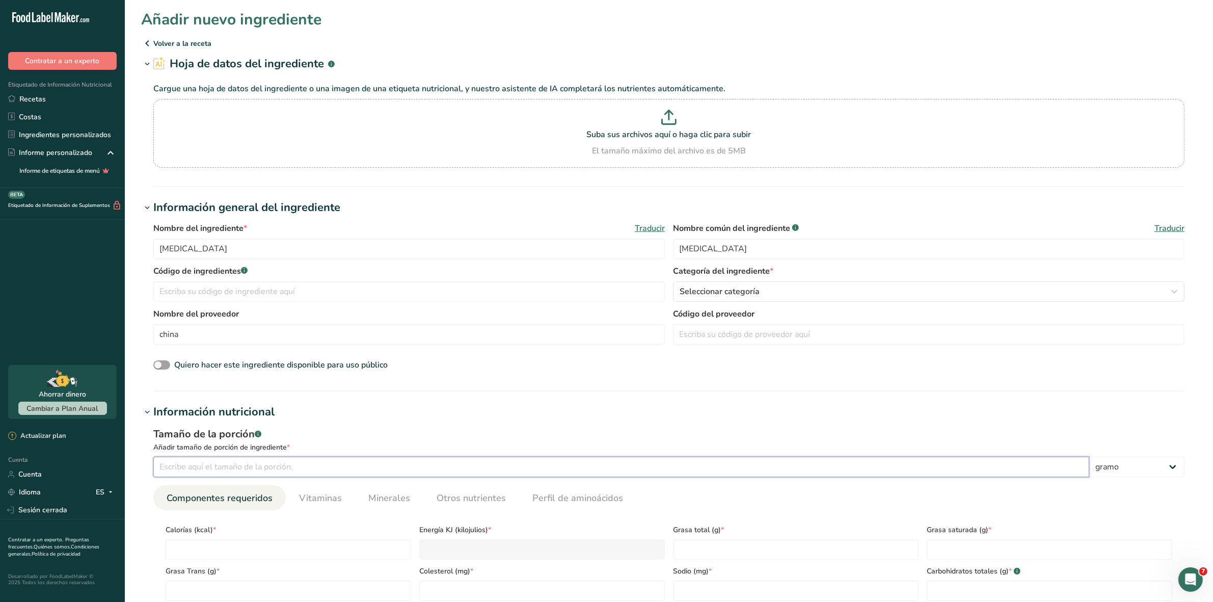
click at [175, 467] on input "number" at bounding box center [621, 466] width 936 height 20
type input "100"
drag, startPoint x: 207, startPoint y: 537, endPoint x: 206, endPoint y: 545, distance: 7.7
click at [206, 541] on div "Calorías (kcal) *" at bounding box center [288, 538] width 254 height 41
click at [206, 545] on input "number" at bounding box center [289, 549] width 246 height 20
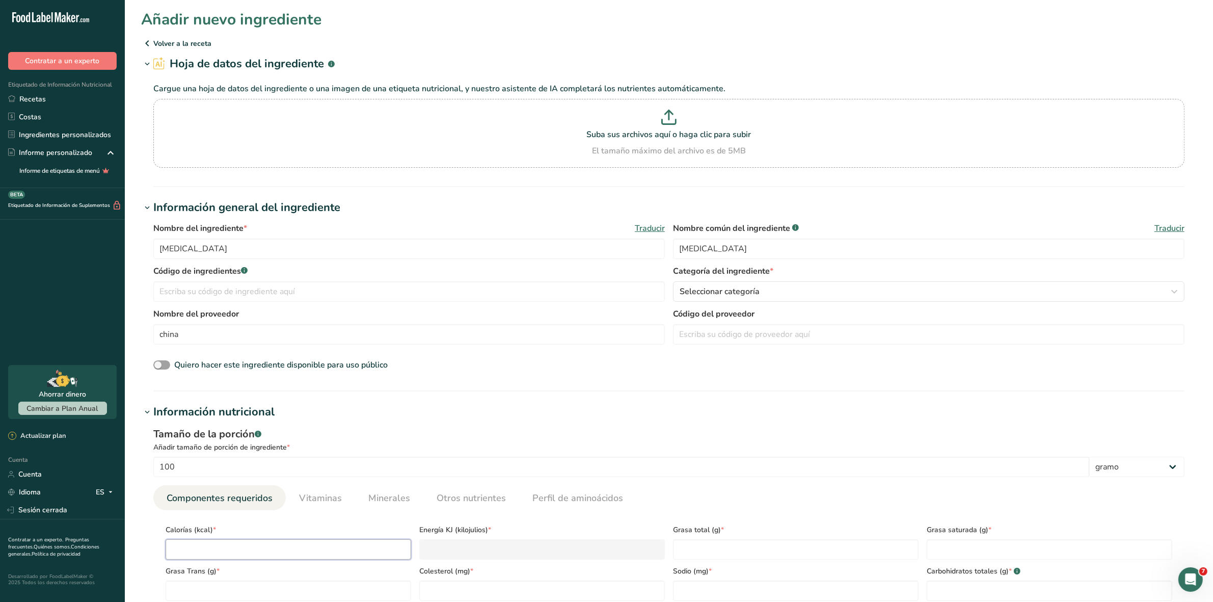
type input "0"
type KJ "0"
type input "0"
type Fat "0"
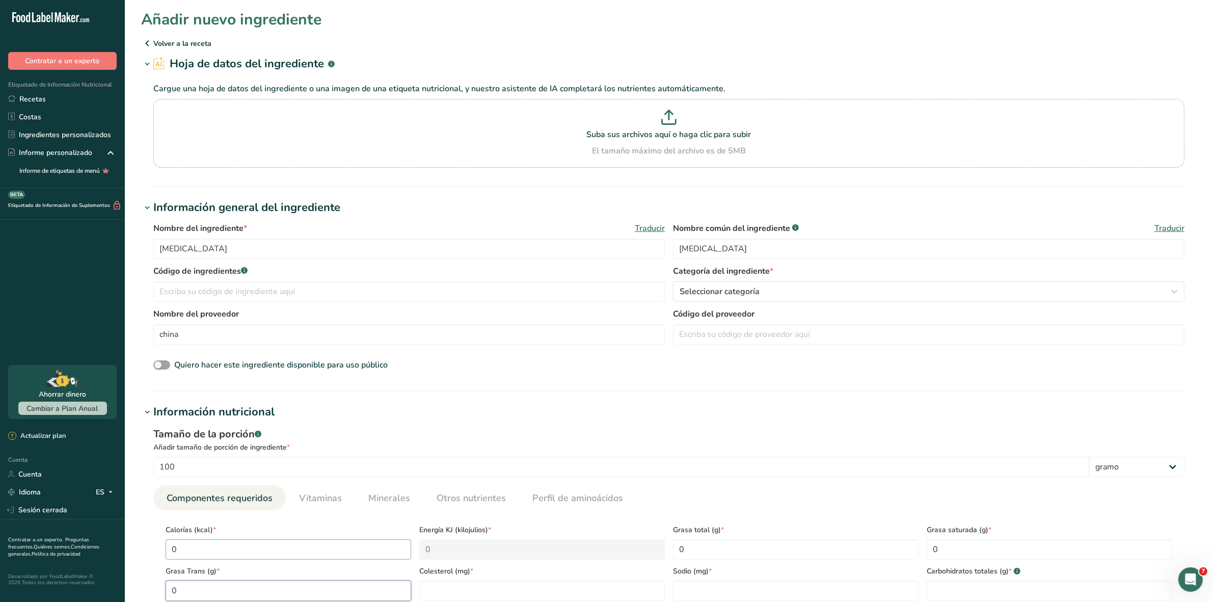
type Fat "0"
type input "0"
type Carbohydrates "0"
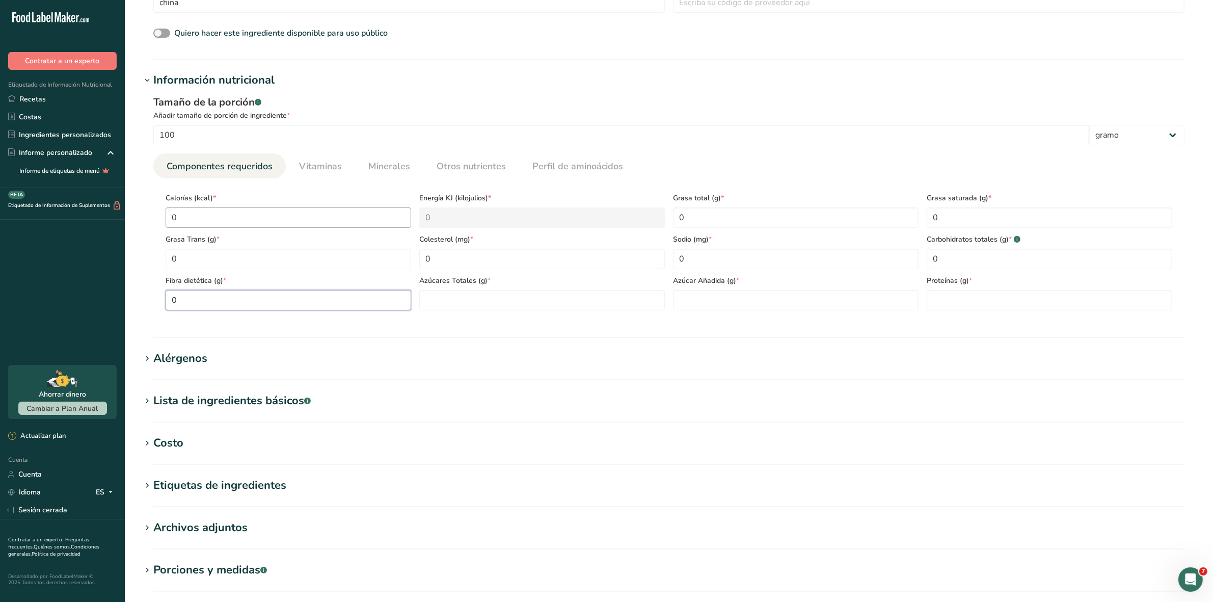
type Fiber "0"
type Sugars "0"
type input "0"
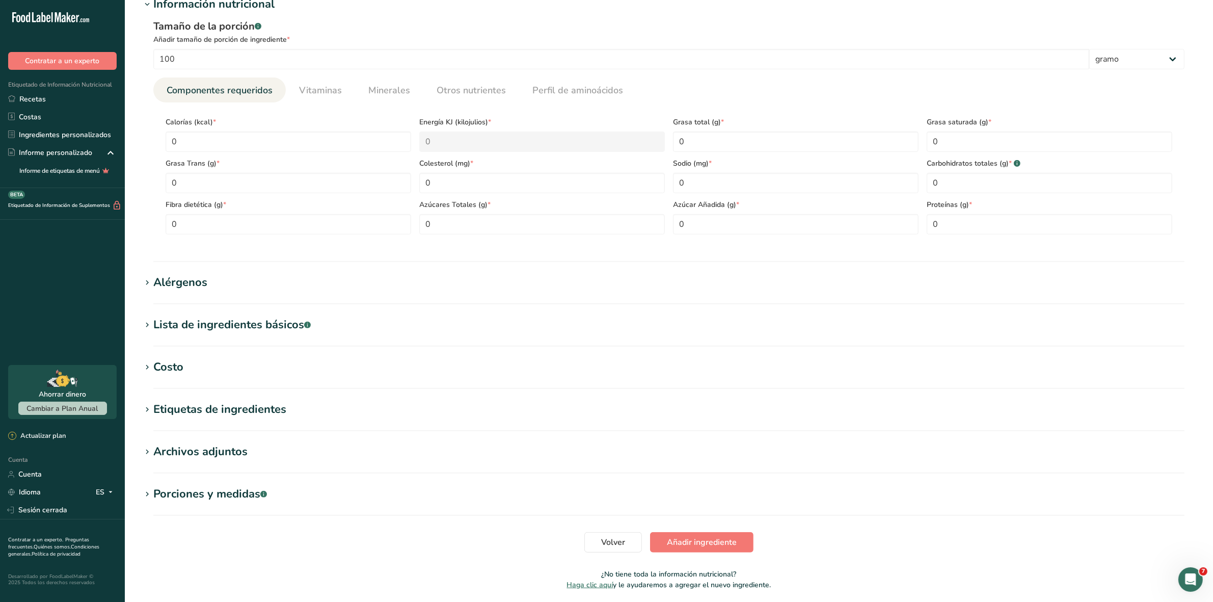
scroll to position [445, 0]
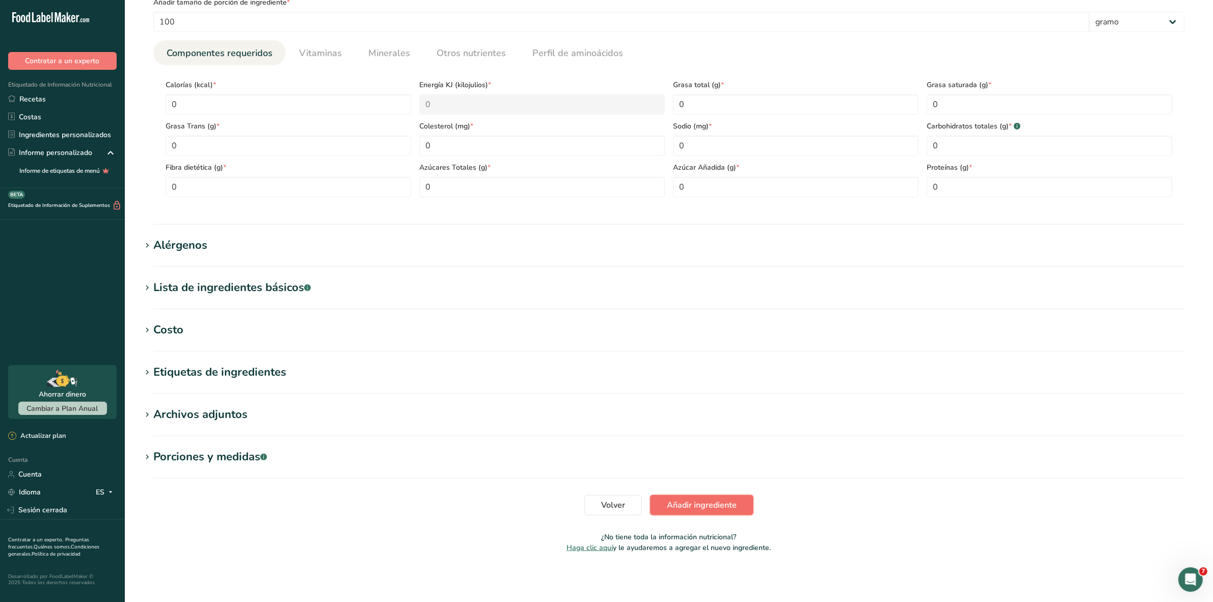
click at [698, 503] on font "Añadir ingrediente" at bounding box center [702, 504] width 70 height 11
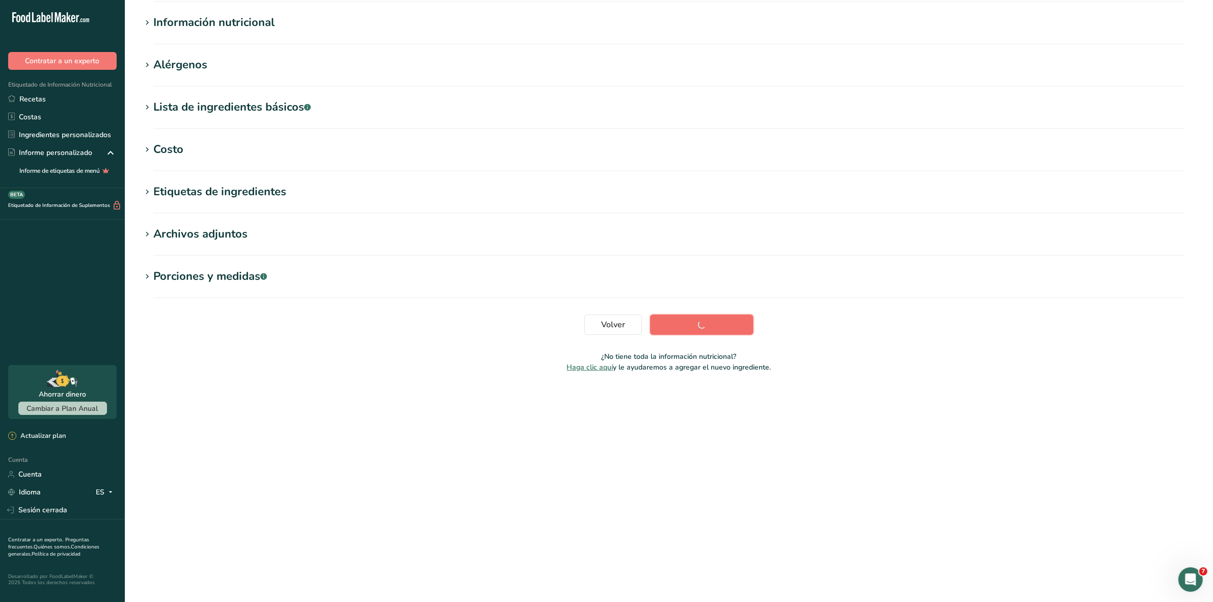
scroll to position [0, 0]
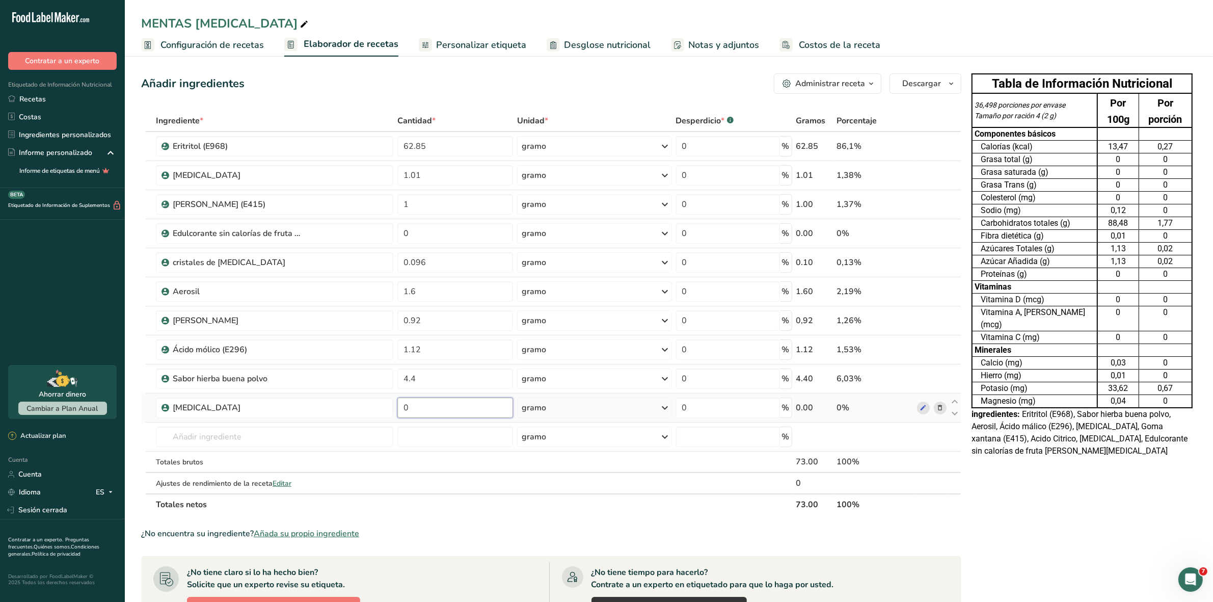
click at [436, 415] on input "0" at bounding box center [454, 407] width 115 height 20
type input "8"
click at [408, 409] on input "0" at bounding box center [454, 407] width 115 height 20
type input "8"
click at [425, 411] on input "8" at bounding box center [454, 407] width 115 height 20
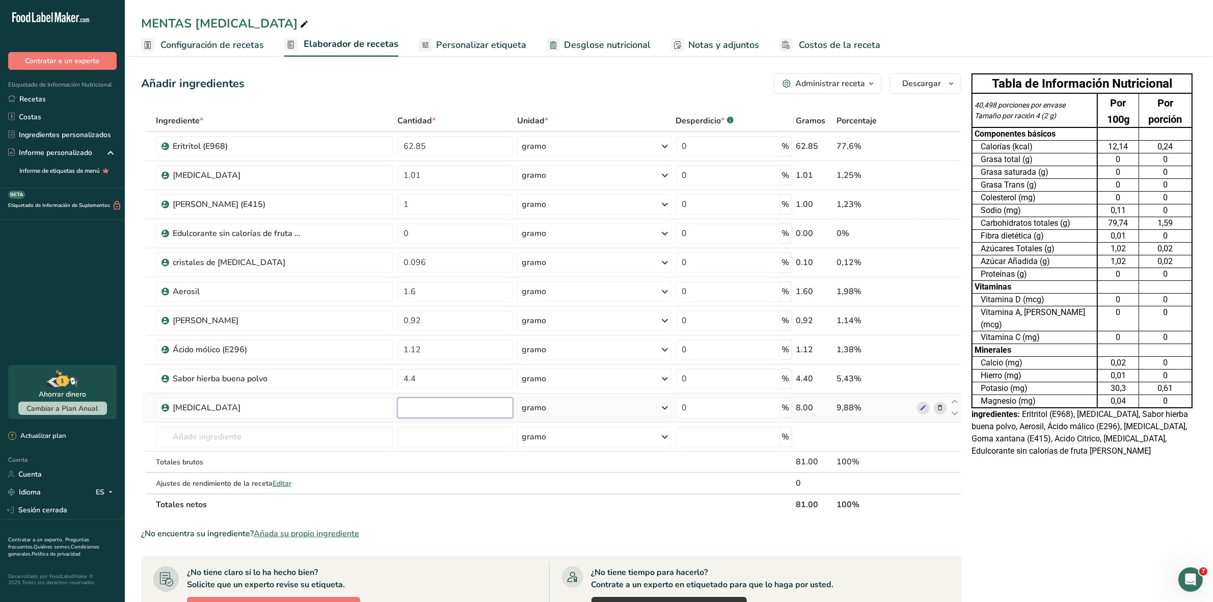
type input "0"
type input "0.8"
click at [605, 49] on font "Desglose nutricional" at bounding box center [607, 45] width 87 height 12
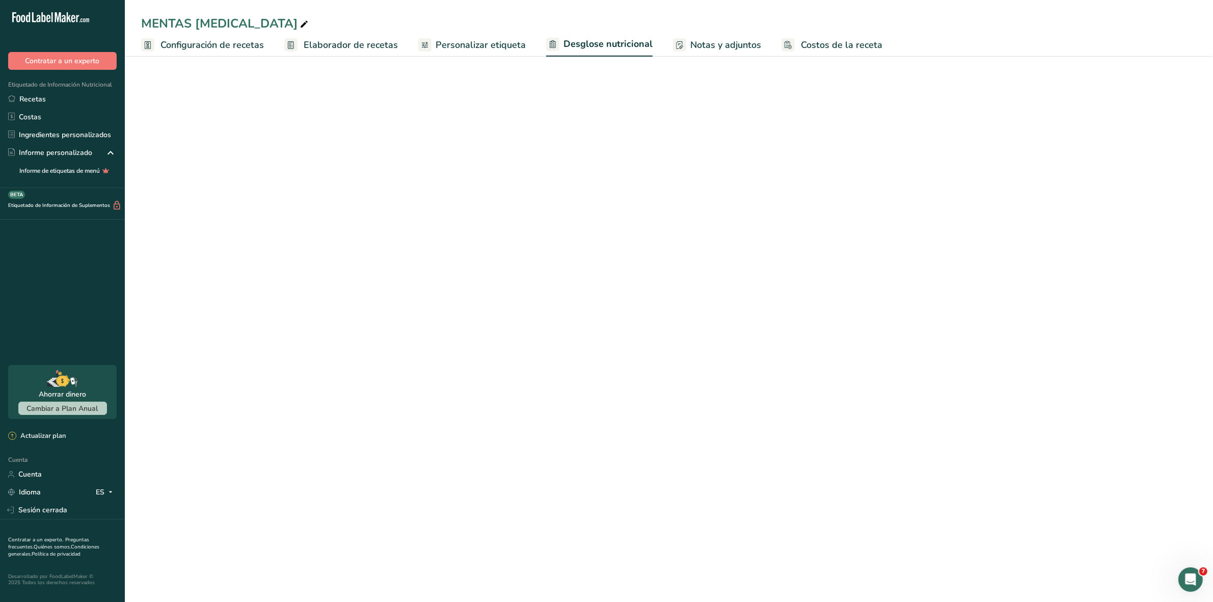
select select "Calories"
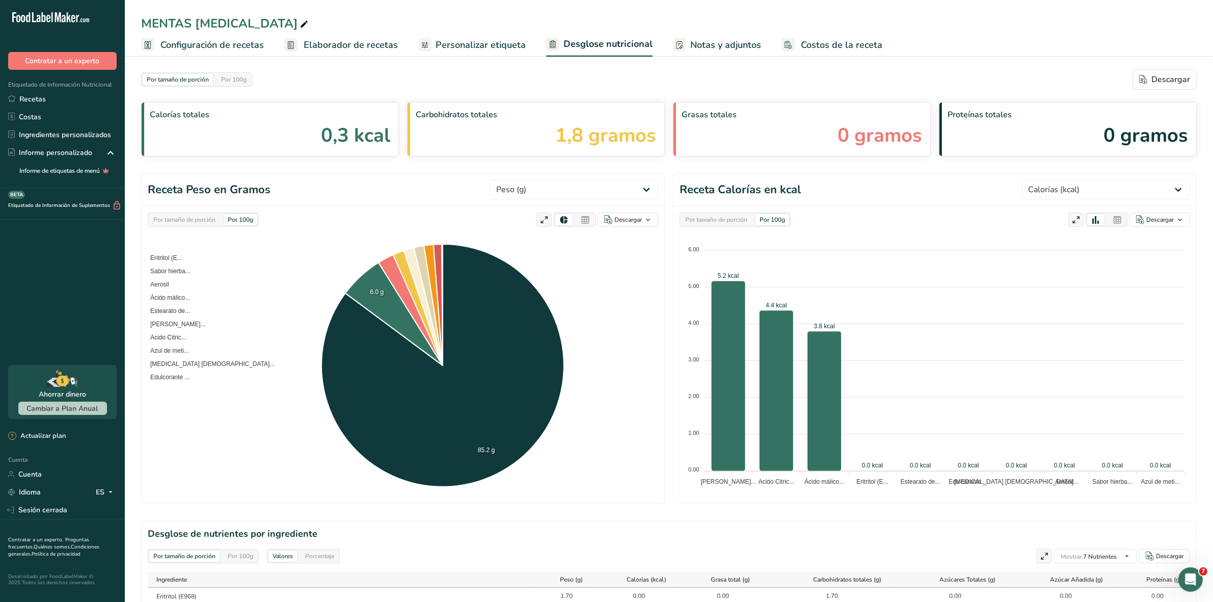
click at [193, 46] on font "Configuración de recetas" at bounding box center [211, 45] width 103 height 12
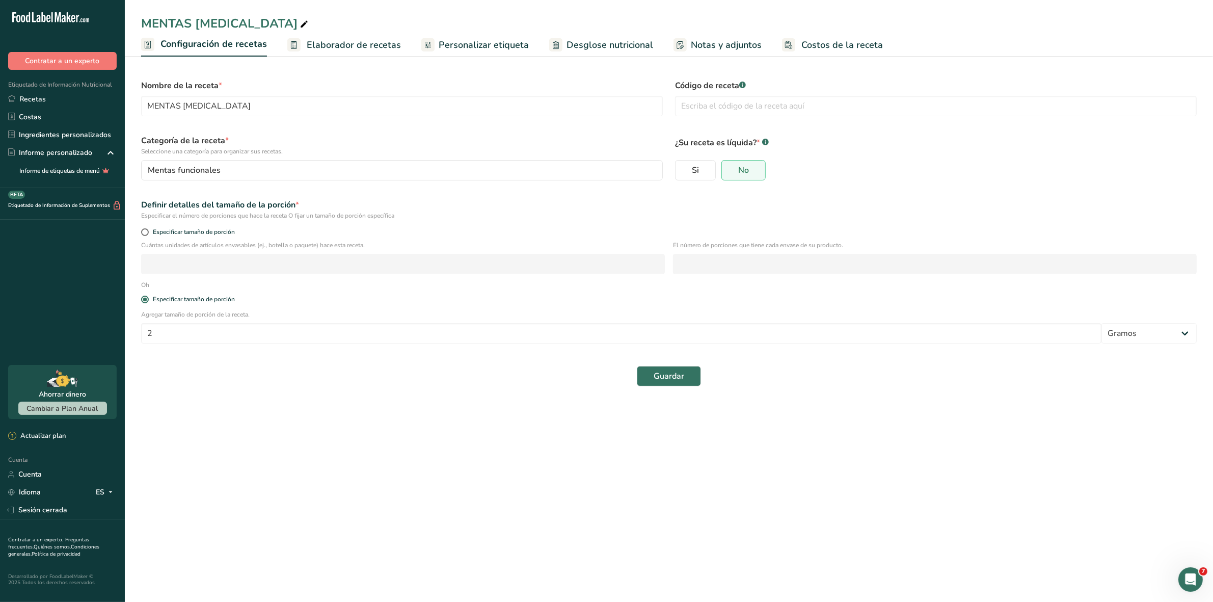
click at [311, 48] on font "Elaborador de recetas" at bounding box center [354, 45] width 94 height 12
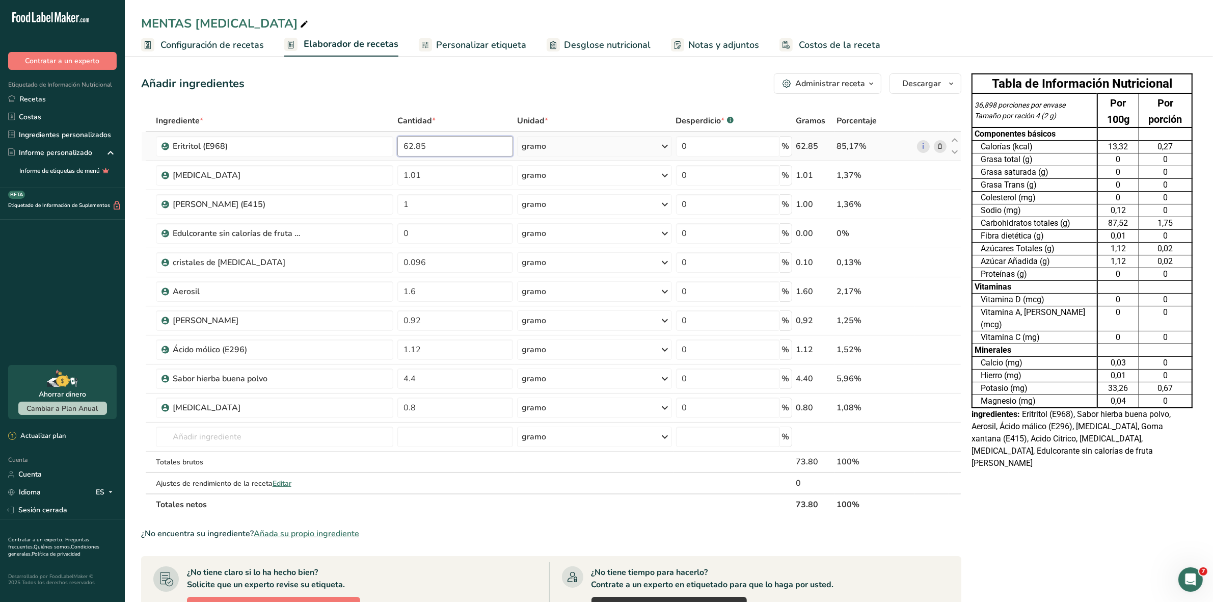
click at [440, 151] on input "62.85" at bounding box center [454, 146] width 115 height 20
type input "69"
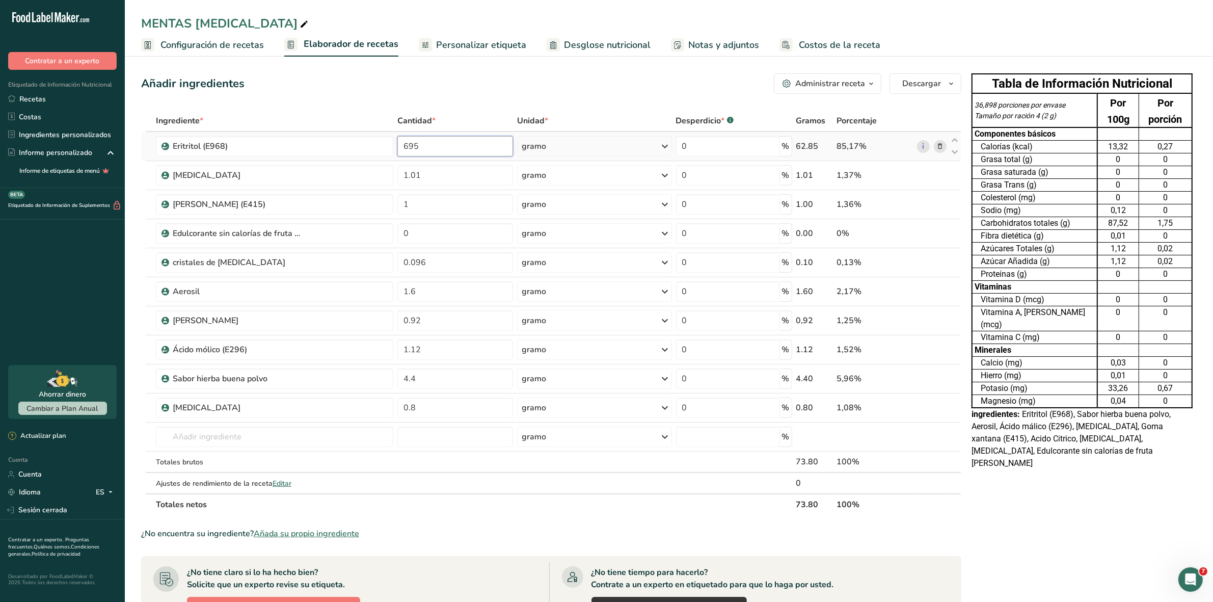
type input "69"
type input "69.05"
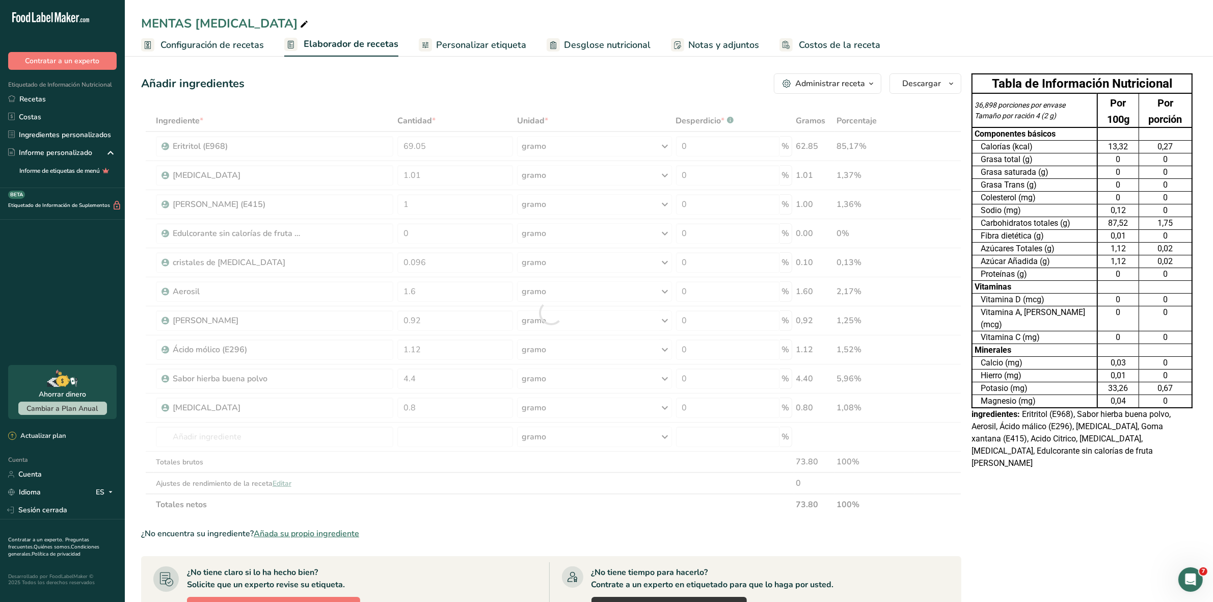
click at [340, 89] on div "Añadir ingredientes Administrar receta Eliminar receta Duplicar receta Receta d…" at bounding box center [551, 83] width 820 height 20
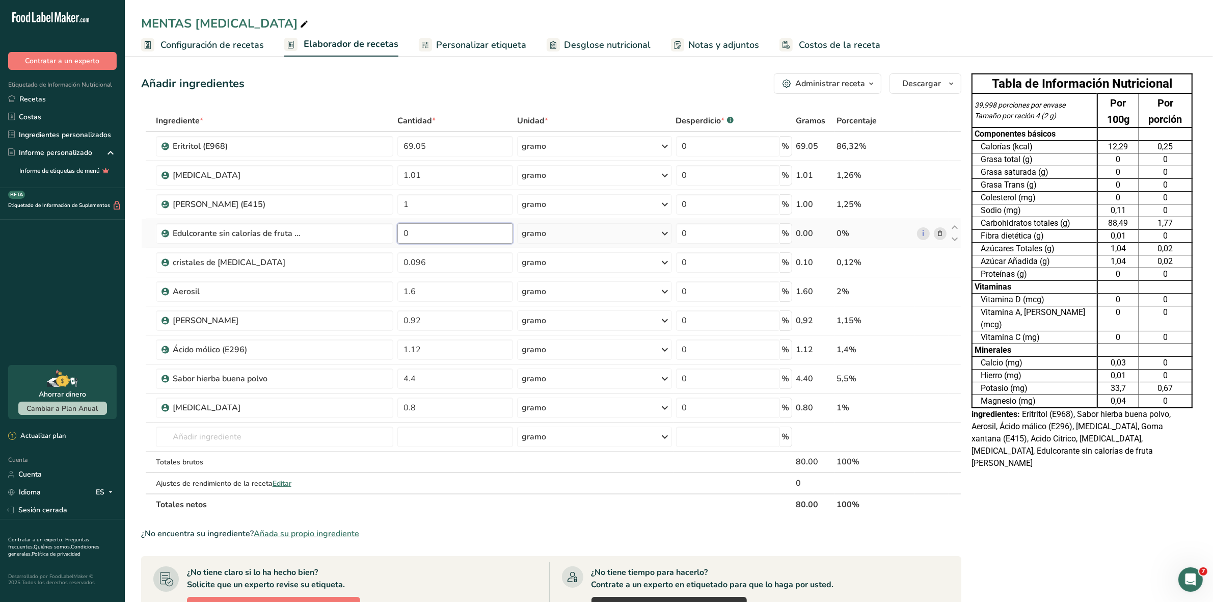
click at [412, 235] on input "0" at bounding box center [454, 233] width 115 height 20
click at [940, 233] on div "Ingrediente * Cantidad * Unidad * Desperdicio * .a-a{fill:#347362;}.b-a{fill:#f…" at bounding box center [551, 312] width 820 height 405
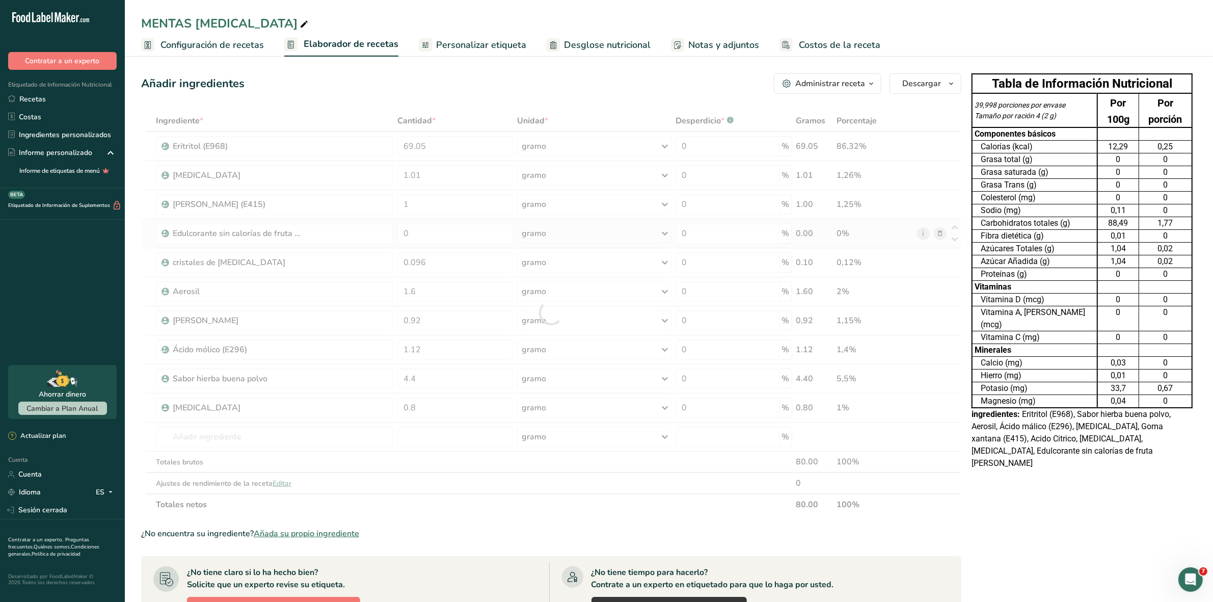
click at [940, 233] on div at bounding box center [551, 312] width 820 height 405
